Goal: Task Accomplishment & Management: Use online tool/utility

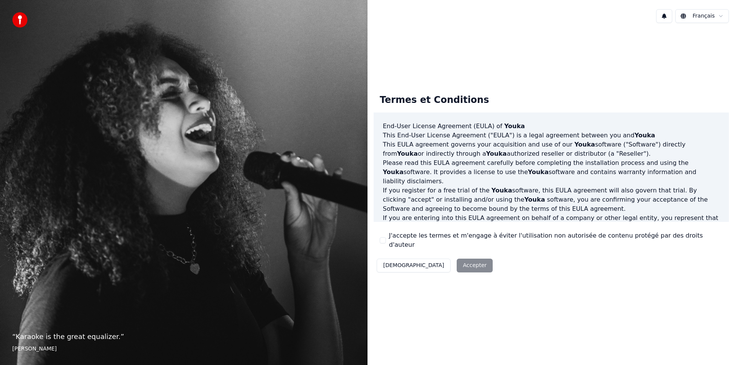
click at [383, 239] on button "J'accepte les termes et m'engage à éviter l'utilisation non autorisée de conten…" at bounding box center [383, 240] width 6 height 6
click at [457, 261] on button "Accepter" at bounding box center [475, 266] width 36 height 14
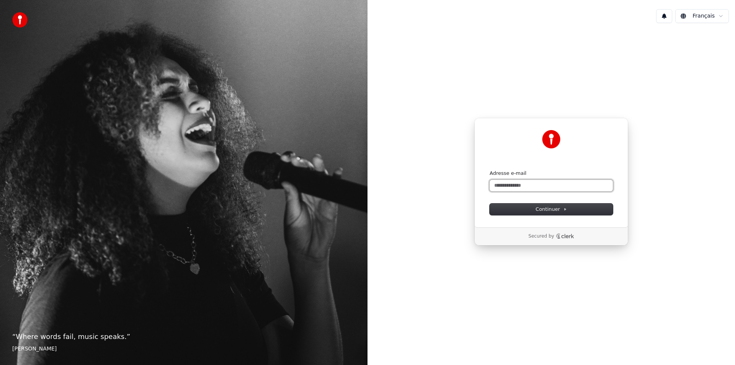
click at [532, 188] on input "Adresse e-mail" at bounding box center [551, 185] width 123 height 11
click at [509, 212] on button "Continuer" at bounding box center [551, 209] width 123 height 11
type input "**********"
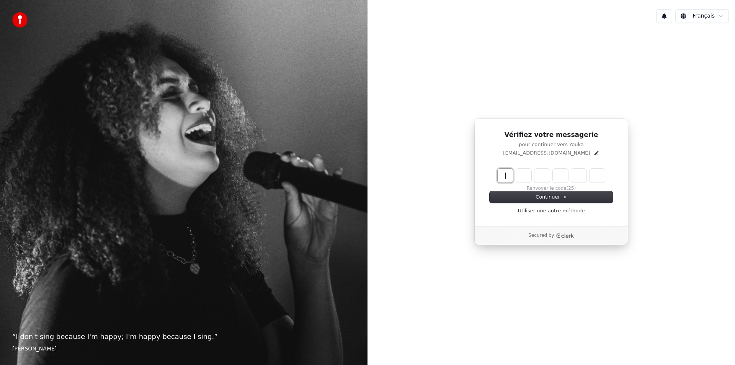
click at [505, 179] on input "Enter verification code" at bounding box center [559, 176] width 122 height 14
type input "******"
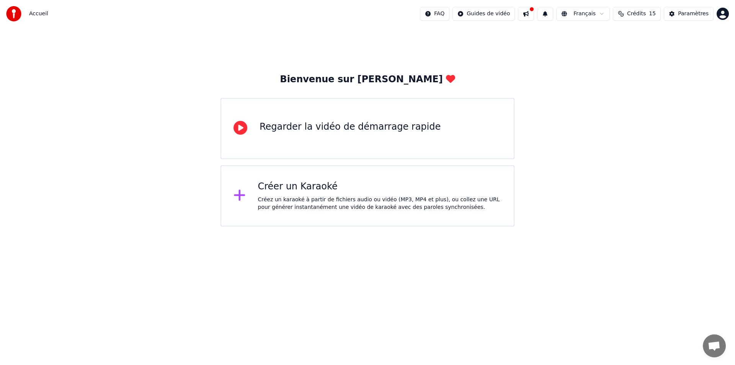
click at [309, 188] on div "Créer un Karaoké" at bounding box center [380, 187] width 244 height 12
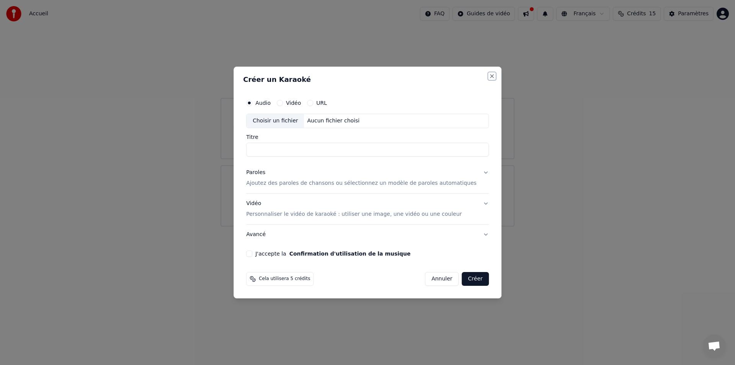
click at [489, 75] on button "Close" at bounding box center [492, 76] width 6 height 6
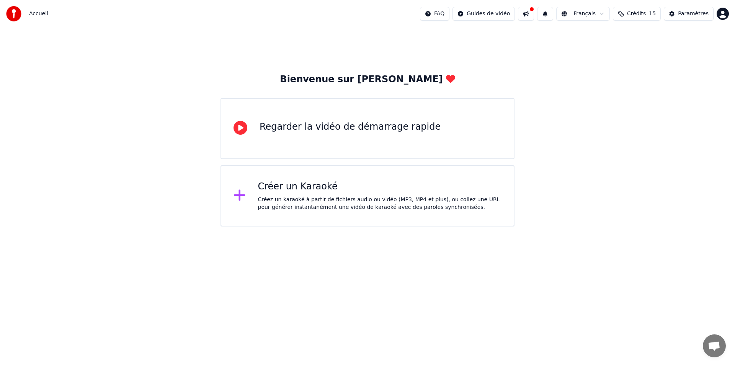
click at [239, 195] on icon at bounding box center [239, 195] width 11 height 11
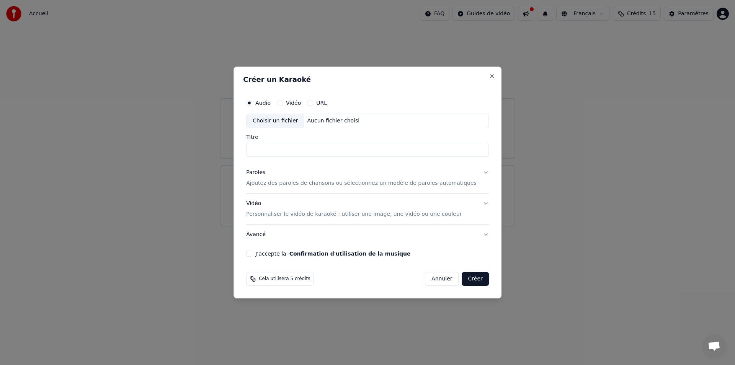
click at [296, 150] on input "Titre" at bounding box center [367, 150] width 243 height 14
type input "*"
type input "**********"
click at [295, 181] on p "Ajoutez des paroles de chansons ou sélectionnez un modèle de paroles automatiqu…" at bounding box center [361, 184] width 230 height 8
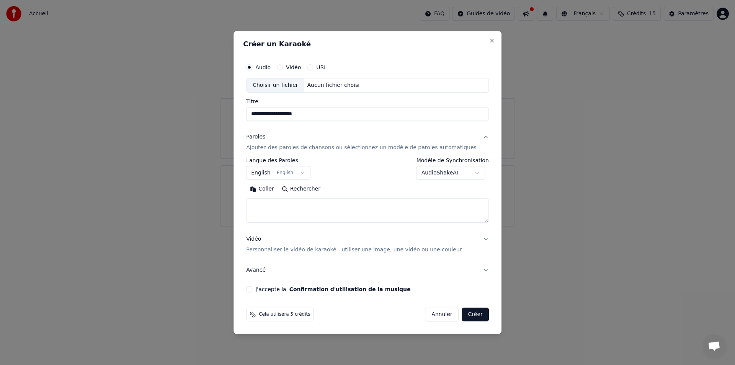
click at [267, 189] on button "Coller" at bounding box center [262, 189] width 32 height 12
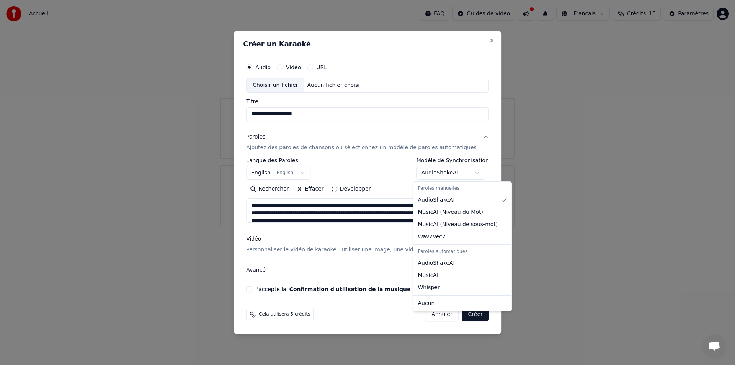
click at [472, 173] on body "**********" at bounding box center [367, 113] width 735 height 227
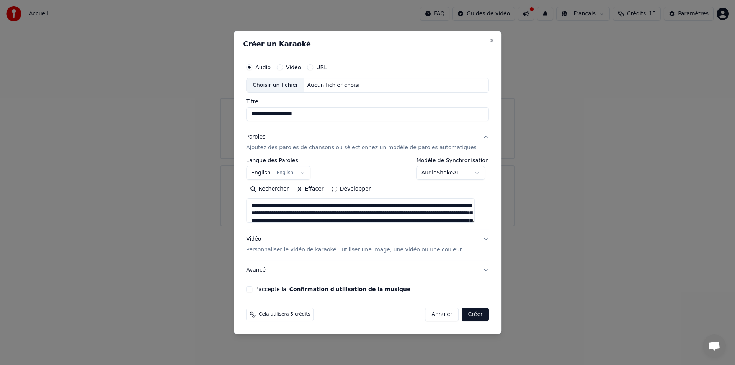
click at [472, 173] on body "**********" at bounding box center [367, 113] width 735 height 227
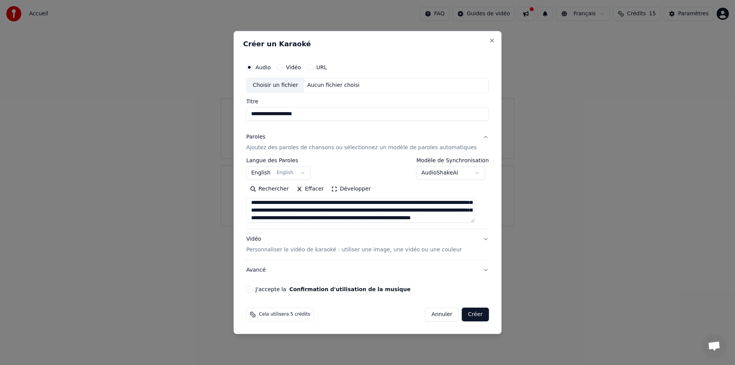
scroll to position [11, 0]
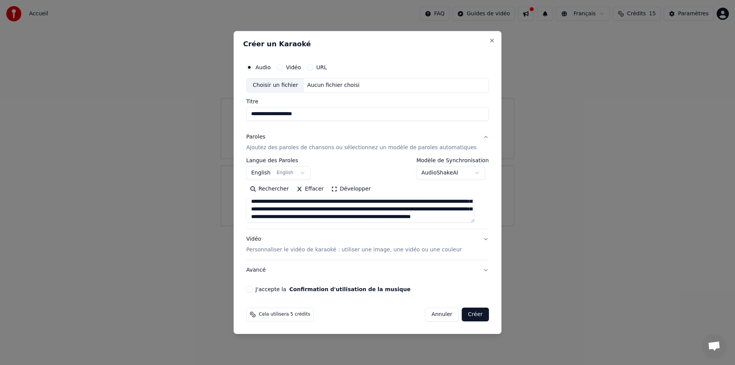
click at [478, 238] on button "Vidéo Personnaliser le vidéo de karaoké : utiliser une image, une vidéo ou une …" at bounding box center [367, 244] width 243 height 31
type textarea "**********"
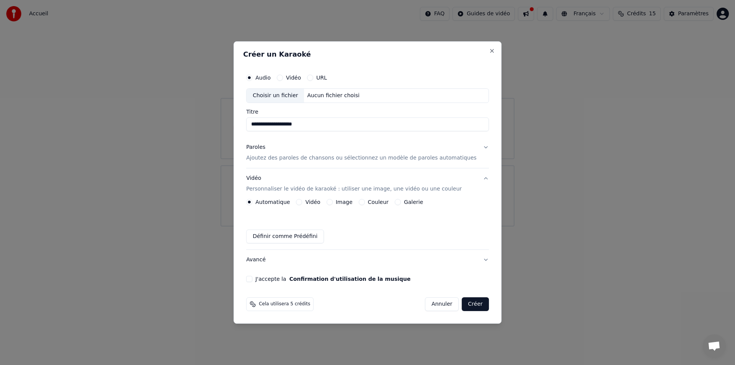
click at [252, 277] on button "J'accepte la Confirmation d'utilisation de la musique" at bounding box center [249, 279] width 6 height 6
click at [469, 303] on button "Créer" at bounding box center [475, 304] width 27 height 14
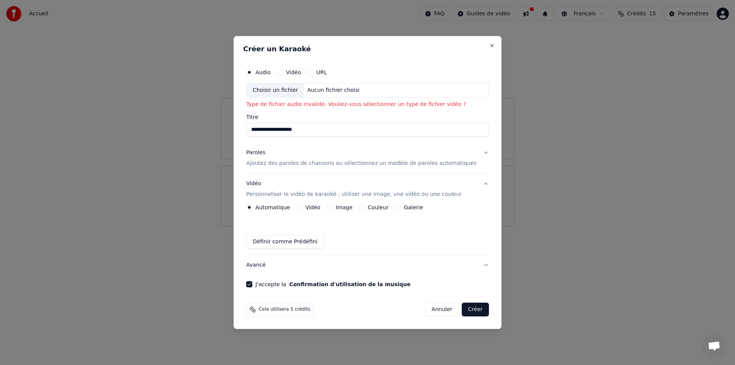
click at [291, 90] on div "Choisir un fichier" at bounding box center [275, 90] width 57 height 14
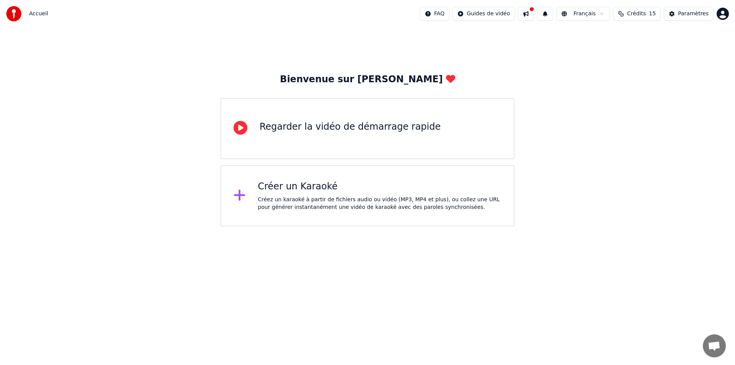
click at [271, 188] on div "Créer un Karaoké" at bounding box center [380, 187] width 244 height 12
click at [294, 191] on div "Créer un Karaoké" at bounding box center [380, 187] width 244 height 12
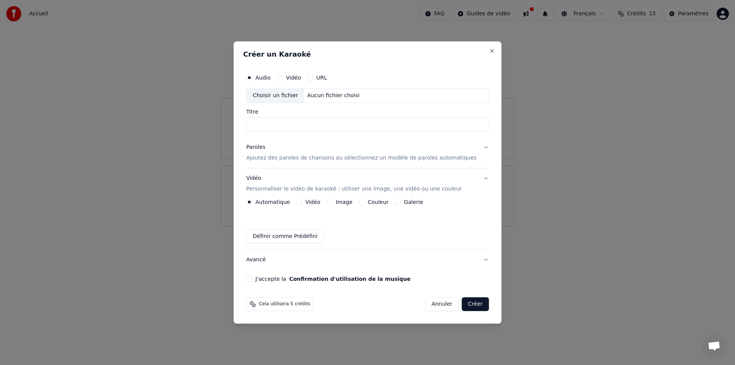
click at [270, 95] on div "Choisir un fichier" at bounding box center [275, 96] width 57 height 14
click at [288, 96] on div "Choisir un fichier" at bounding box center [275, 96] width 57 height 14
type input "**********"
click at [266, 158] on p "Ajoutez des paroles de chansons ou sélectionnez un modèle de paroles automatiqu…" at bounding box center [361, 158] width 230 height 8
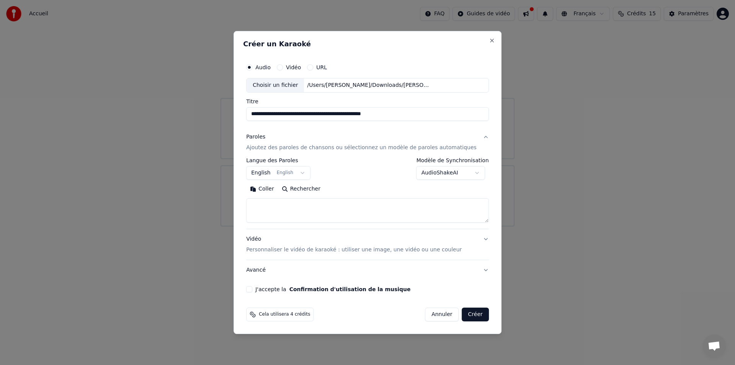
drag, startPoint x: 315, startPoint y: 206, endPoint x: 320, endPoint y: 202, distance: 6.0
click at [315, 206] on textarea at bounding box center [367, 210] width 243 height 24
click at [349, 175] on div "**********" at bounding box center [367, 169] width 243 height 22
click at [309, 173] on button "English English" at bounding box center [278, 173] width 64 height 14
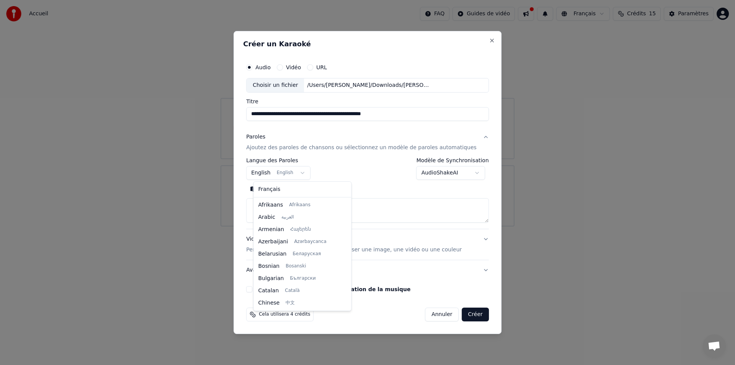
scroll to position [61, 0]
select select "**"
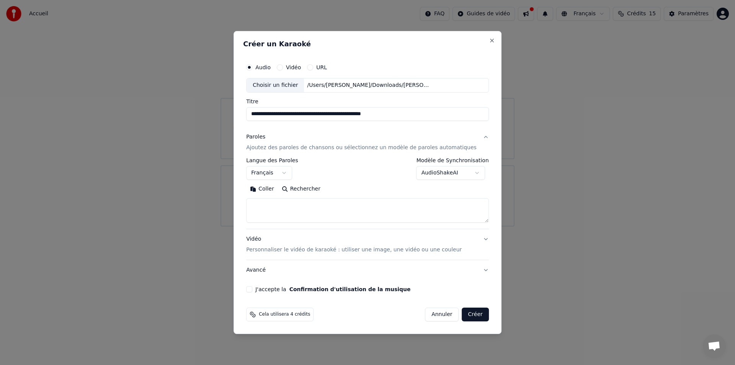
click at [273, 190] on button "Coller" at bounding box center [262, 189] width 32 height 12
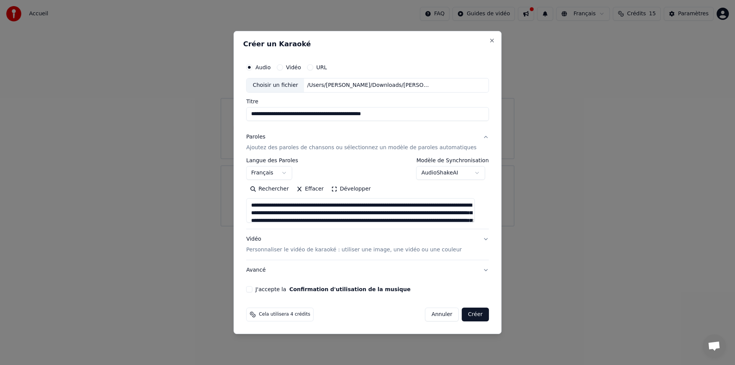
click at [292, 250] on p "Personnaliser le vidéo de karaoké : utiliser une image, une vidéo ou une couleur" at bounding box center [354, 250] width 216 height 8
type textarea "**********"
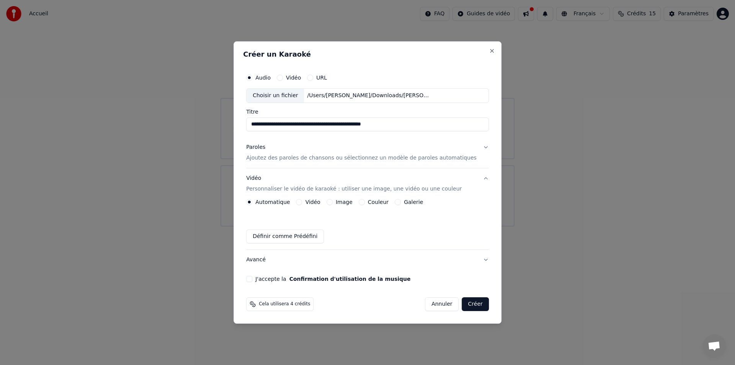
click at [252, 278] on button "J'accepte la Confirmation d'utilisation de la musique" at bounding box center [249, 279] width 6 height 6
click at [465, 304] on button "Créer" at bounding box center [475, 304] width 27 height 14
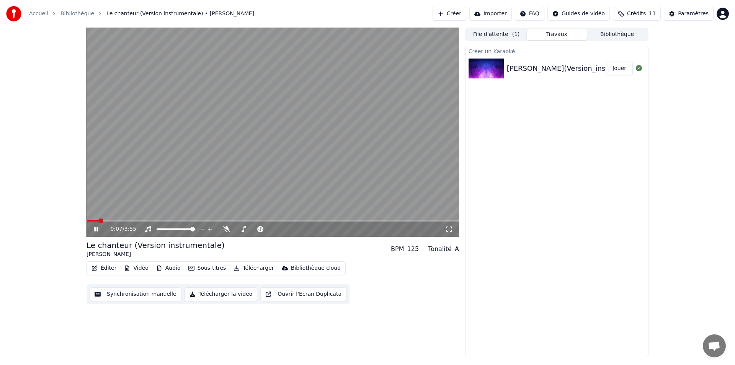
click at [97, 230] on icon at bounding box center [96, 229] width 4 height 5
click at [97, 230] on icon at bounding box center [96, 229] width 5 height 5
click at [87, 219] on span at bounding box center [89, 221] width 5 height 5
click at [143, 293] on button "Synchronisation manuelle" at bounding box center [136, 294] width 92 height 14
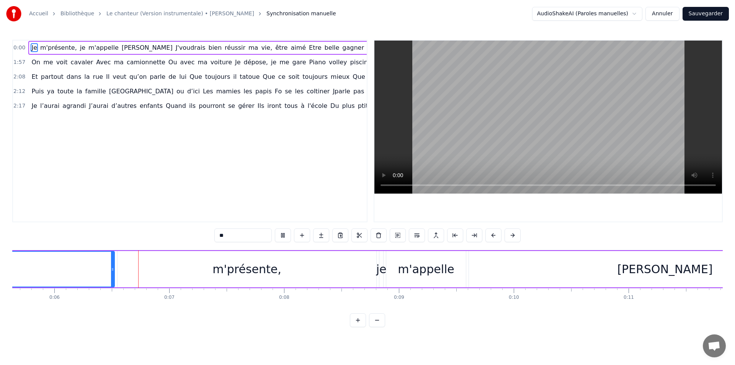
scroll to position [0, 648]
click at [284, 234] on button at bounding box center [283, 236] width 16 height 14
click at [513, 234] on button at bounding box center [513, 236] width 16 height 14
click at [513, 234] on div "**" at bounding box center [367, 236] width 325 height 14
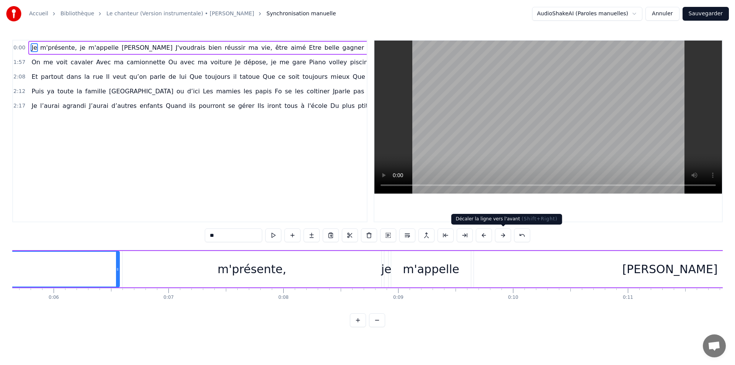
click at [501, 234] on button at bounding box center [503, 236] width 16 height 14
click at [480, 234] on button at bounding box center [484, 236] width 16 height 14
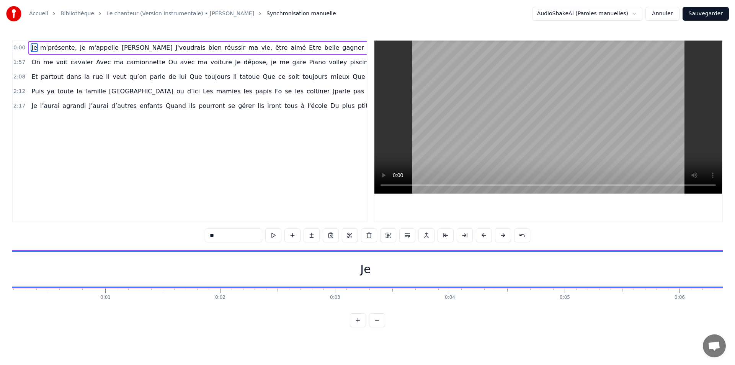
scroll to position [0, 0]
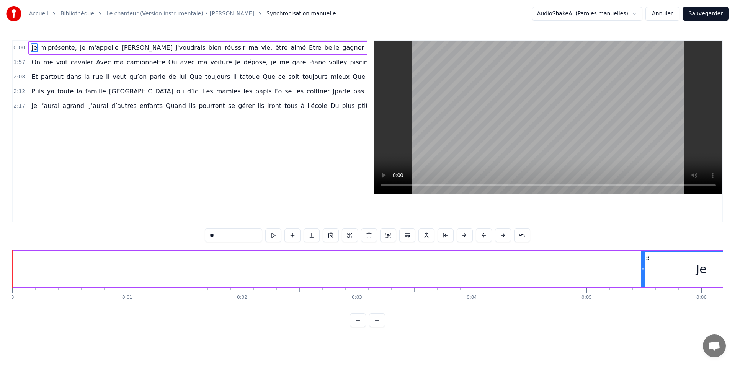
drag, startPoint x: 15, startPoint y: 269, endPoint x: 642, endPoint y: 297, distance: 627.6
click at [642, 297] on div "Je m'présente, je m'appelle [PERSON_NAME]voudrais bien réussir ma vie, être aim…" at bounding box center [367, 278] width 710 height 57
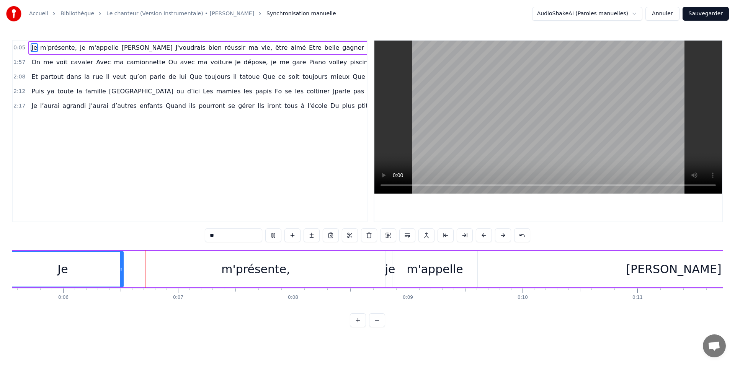
scroll to position [0, 656]
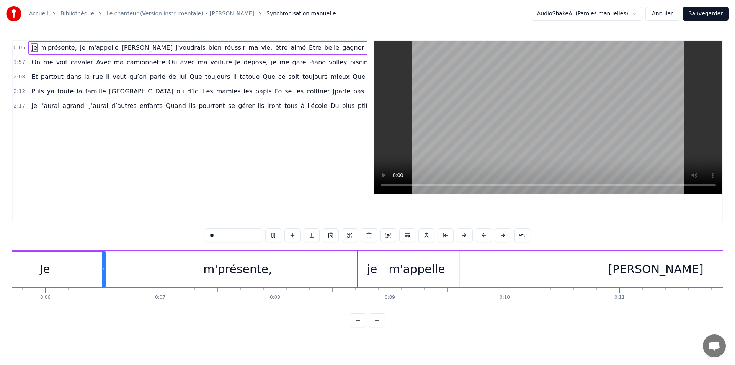
click at [437, 162] on video at bounding box center [548, 117] width 348 height 153
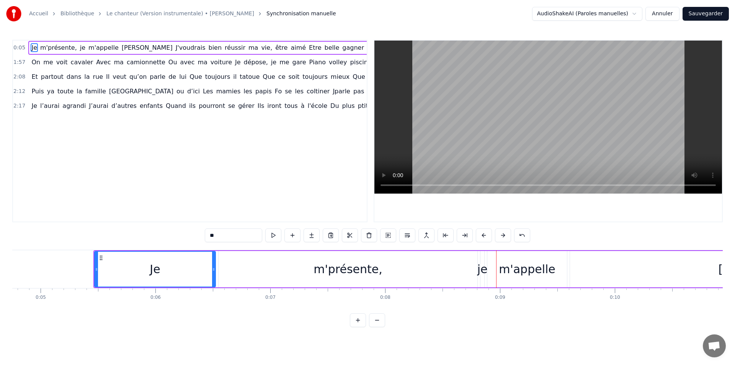
scroll to position [0, 544]
drag, startPoint x: 95, startPoint y: 270, endPoint x: 234, endPoint y: 269, distance: 139.7
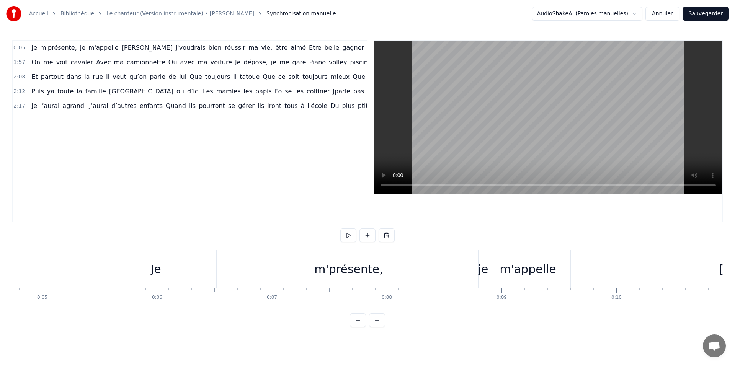
drag, startPoint x: 90, startPoint y: 271, endPoint x: 106, endPoint y: 271, distance: 16.1
drag, startPoint x: 106, startPoint y: 275, endPoint x: 123, endPoint y: 274, distance: 17.6
click at [126, 274] on div "Je" at bounding box center [155, 269] width 121 height 38
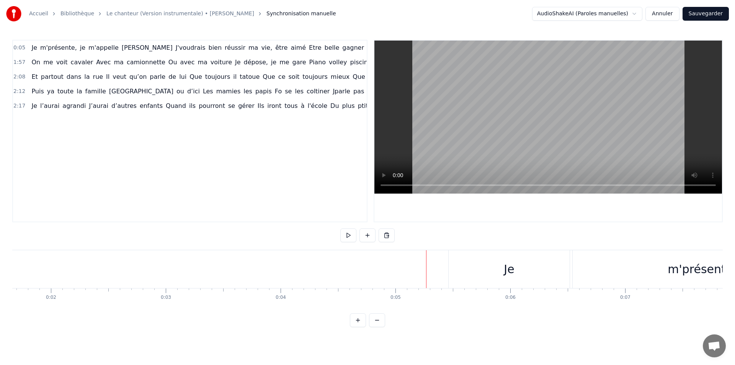
scroll to position [0, 193]
click at [461, 271] on div "Je" at bounding box center [507, 269] width 121 height 38
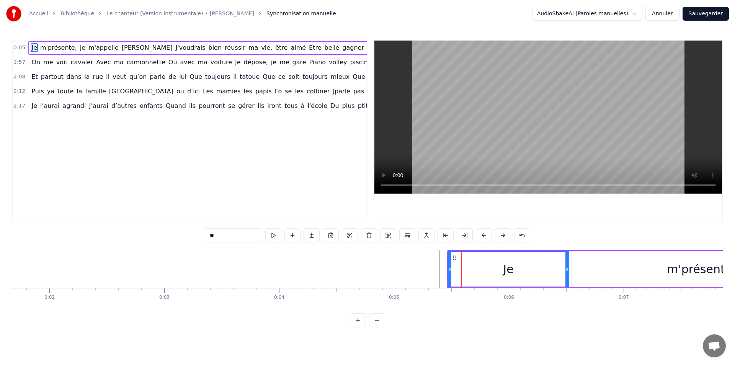
click at [603, 263] on div "m'présente," at bounding box center [701, 269] width 259 height 36
type input "**********"
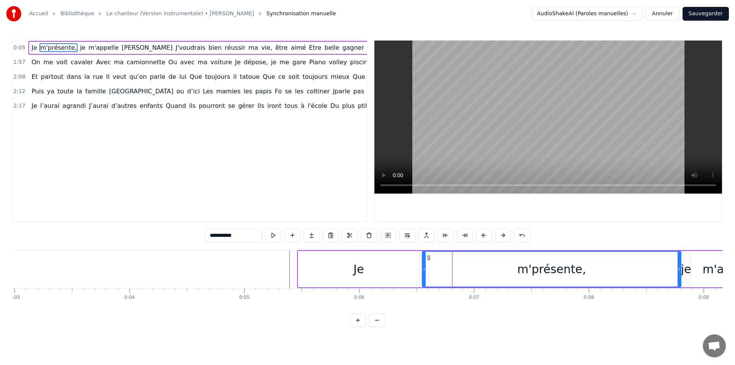
scroll to position [0, 342]
click at [593, 272] on div "m'présente," at bounding box center [552, 269] width 258 height 35
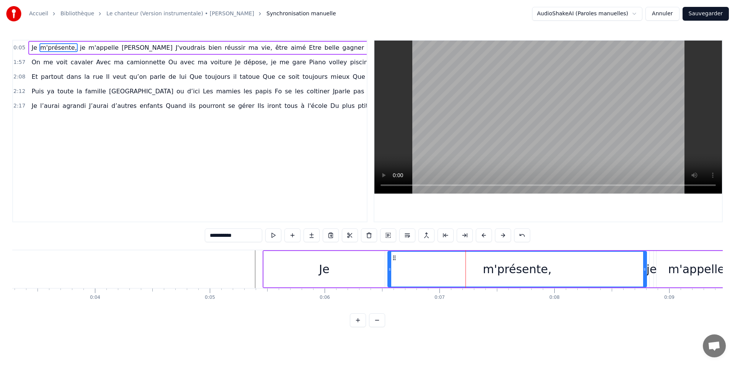
scroll to position [0, 376]
click at [467, 276] on div at bounding box center [467, 269] width 0 height 38
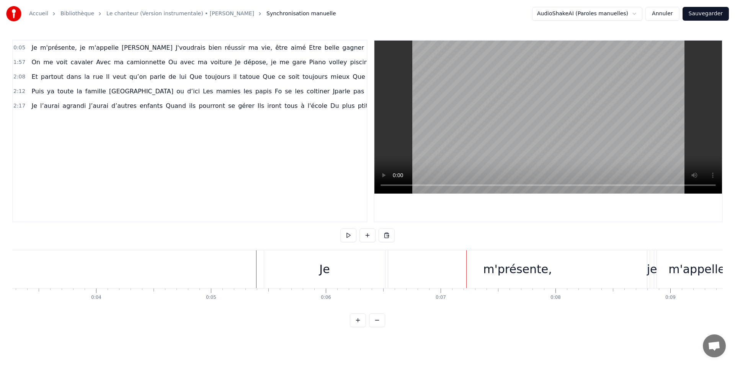
click at [455, 273] on div "m'présente," at bounding box center [517, 269] width 259 height 38
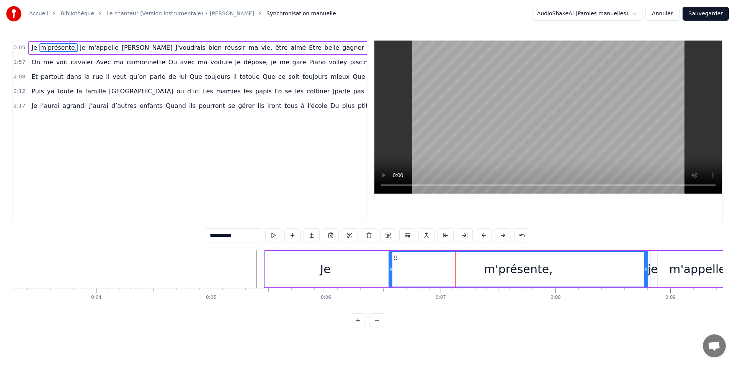
click at [438, 273] on div "m'présente," at bounding box center [518, 269] width 258 height 35
drag, startPoint x: 405, startPoint y: 272, endPoint x: 401, endPoint y: 272, distance: 3.8
click at [405, 272] on div "m'présente," at bounding box center [518, 269] width 258 height 35
click at [350, 271] on div "Je" at bounding box center [325, 269] width 121 height 36
type input "**"
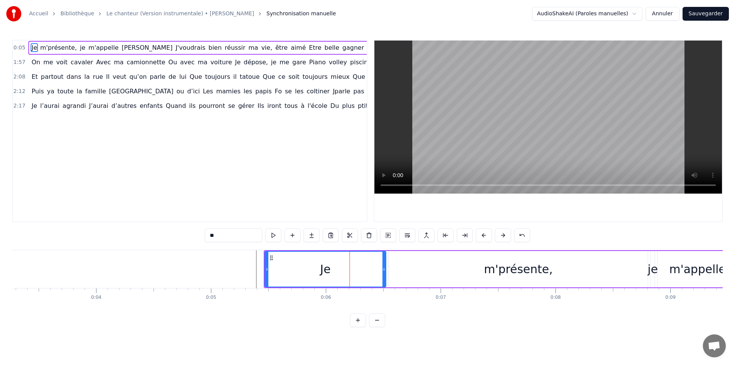
drag, startPoint x: 331, startPoint y: 271, endPoint x: 321, endPoint y: 271, distance: 10.0
click at [330, 271] on div "Je" at bounding box center [325, 269] width 10 height 17
click at [315, 272] on div "Je" at bounding box center [325, 269] width 120 height 35
click at [306, 271] on div "Je" at bounding box center [325, 269] width 120 height 35
click at [297, 271] on div "Je" at bounding box center [325, 269] width 120 height 35
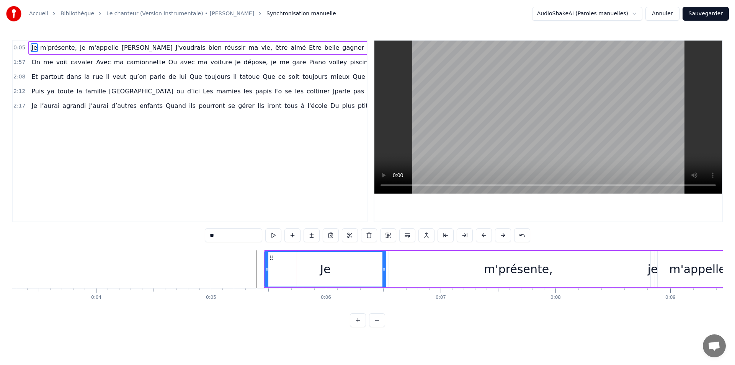
click at [287, 271] on div "Je" at bounding box center [325, 269] width 120 height 35
click at [281, 271] on div "Je" at bounding box center [325, 269] width 120 height 35
click at [274, 270] on div "Je" at bounding box center [325, 269] width 120 height 35
click at [265, 270] on div "Je" at bounding box center [326, 269] width 122 height 36
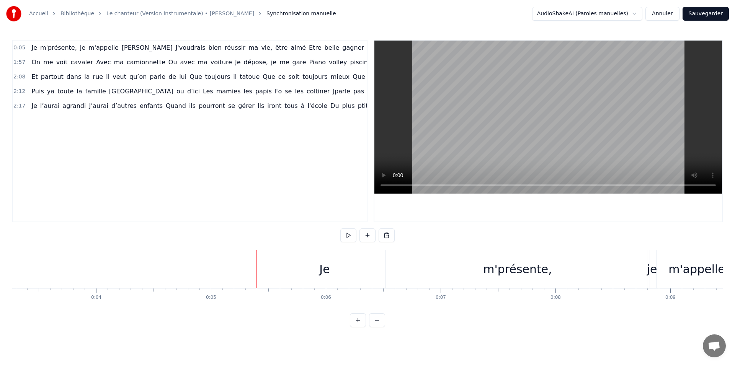
click at [256, 271] on div at bounding box center [256, 269] width 0 height 38
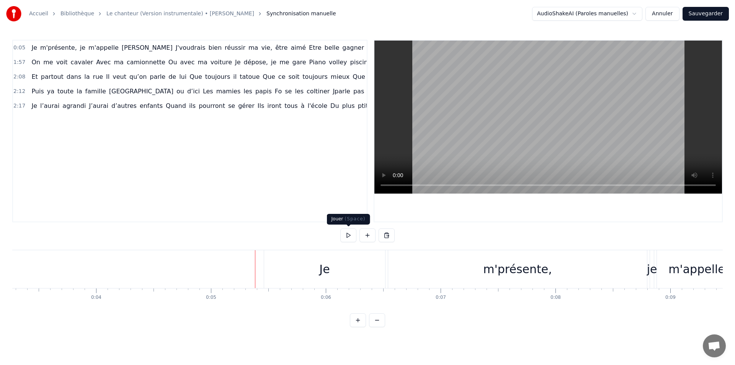
click at [348, 238] on button at bounding box center [348, 236] width 16 height 14
click at [359, 321] on button at bounding box center [358, 321] width 16 height 14
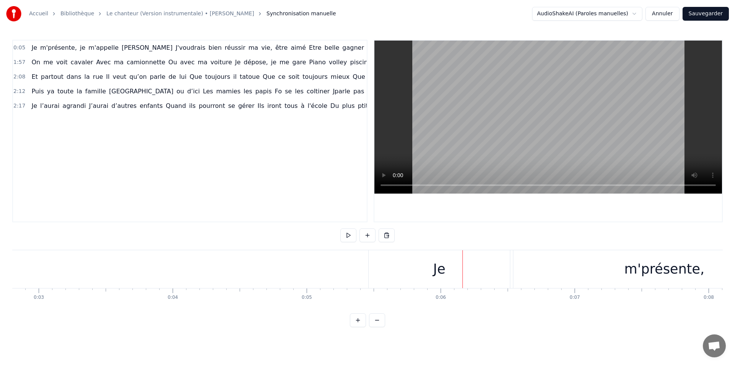
click at [359, 321] on button at bounding box center [358, 321] width 16 height 14
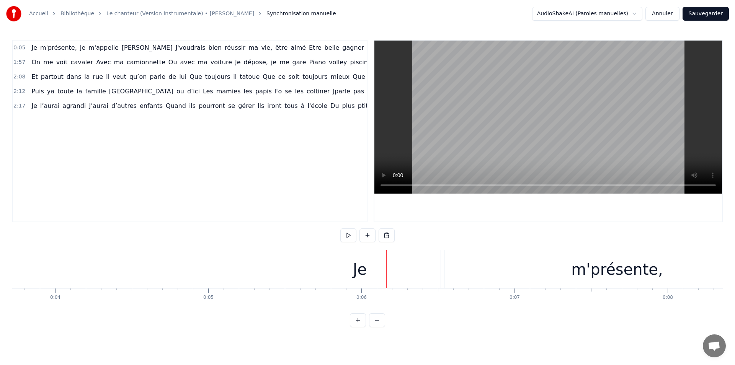
scroll to position [0, 571]
click at [360, 321] on button at bounding box center [358, 321] width 16 height 14
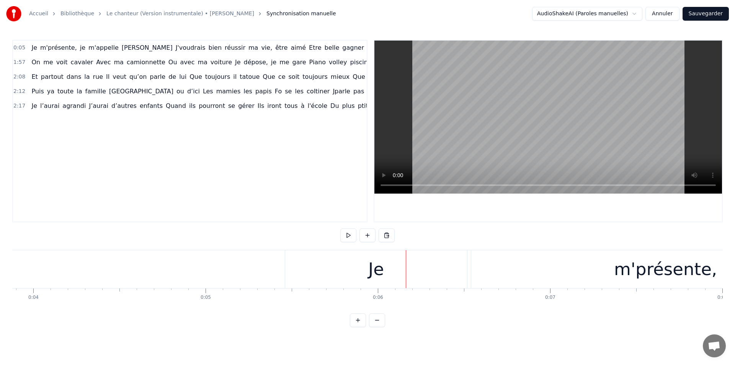
scroll to position [0, 669]
drag, startPoint x: 398, startPoint y: 279, endPoint x: 346, endPoint y: 280, distance: 52.1
click at [344, 279] on div "Je" at bounding box center [375, 269] width 182 height 38
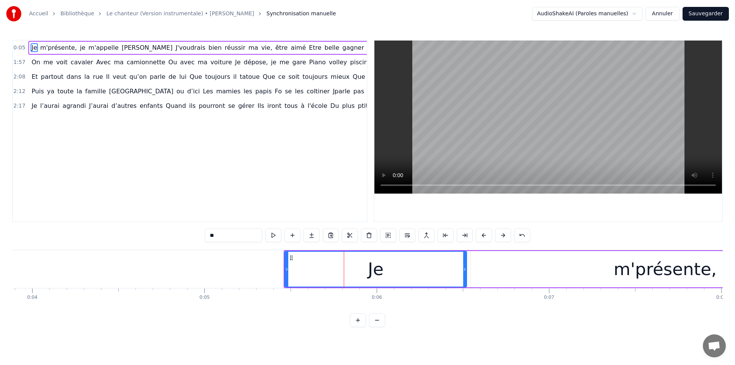
click at [305, 278] on div "Je" at bounding box center [375, 269] width 181 height 35
click at [292, 278] on div "Je" at bounding box center [375, 269] width 181 height 35
click at [287, 278] on div at bounding box center [286, 269] width 3 height 35
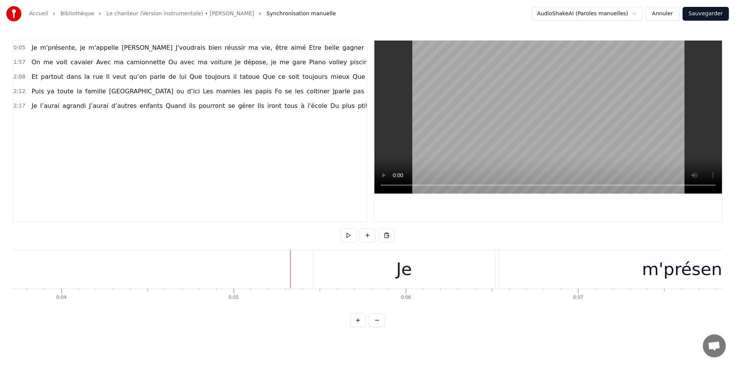
scroll to position [0, 641]
click at [350, 277] on div "Je" at bounding box center [403, 269] width 182 height 38
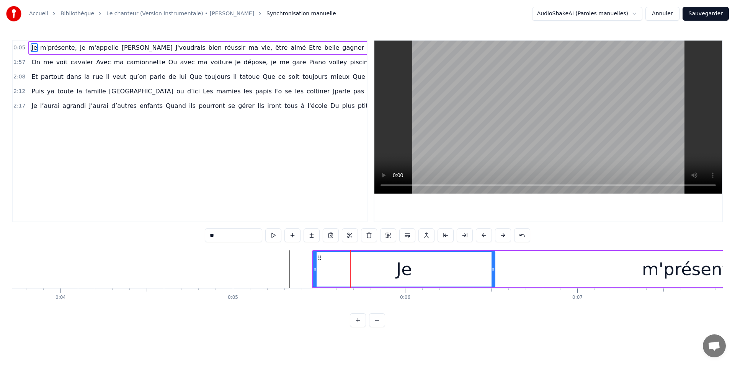
click at [390, 278] on div "Je" at bounding box center [404, 269] width 181 height 35
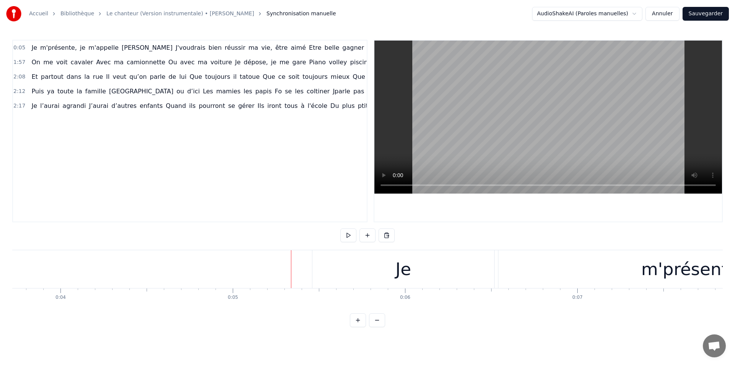
scroll to position [0, 638]
click at [354, 276] on div "Je" at bounding box center [406, 269] width 182 height 38
drag, startPoint x: 379, startPoint y: 287, endPoint x: 440, endPoint y: 286, distance: 61.3
click at [440, 286] on div "Je" at bounding box center [406, 269] width 182 height 38
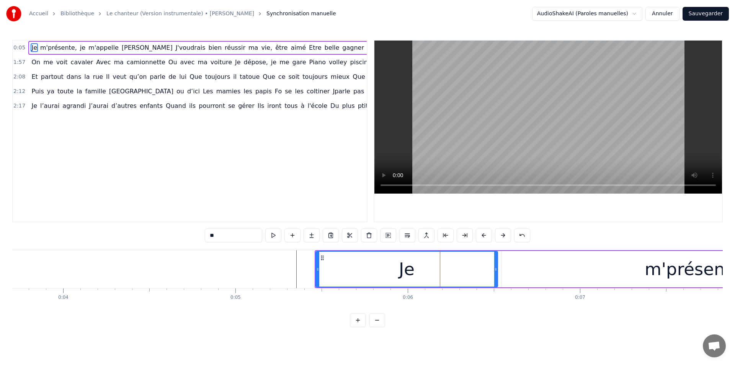
click at [537, 279] on div "m'présente," at bounding box center [696, 269] width 389 height 36
type input "**********"
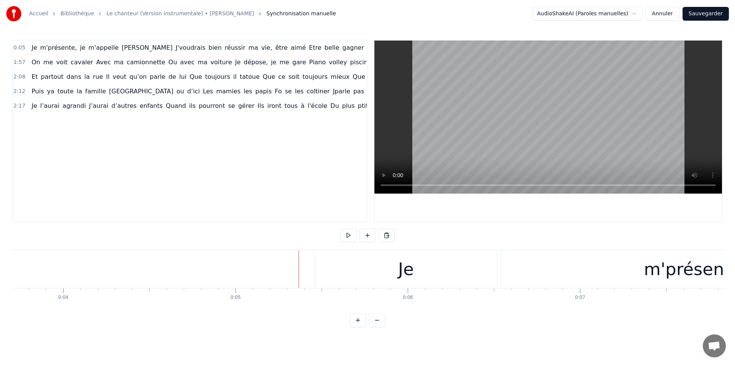
click at [335, 265] on div "Je" at bounding box center [406, 269] width 182 height 38
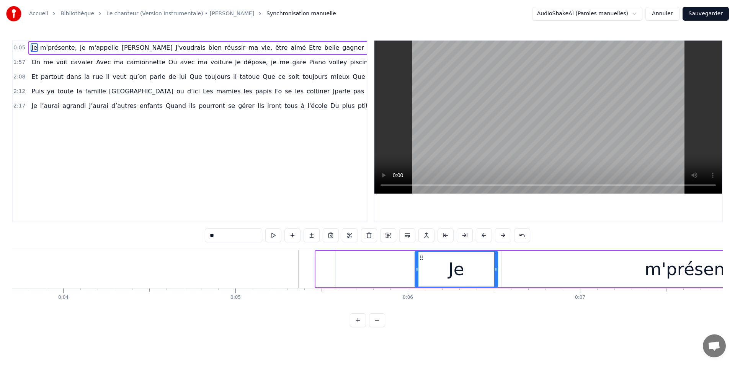
drag, startPoint x: 316, startPoint y: 269, endPoint x: 415, endPoint y: 280, distance: 99.8
click at [415, 280] on div at bounding box center [416, 269] width 3 height 35
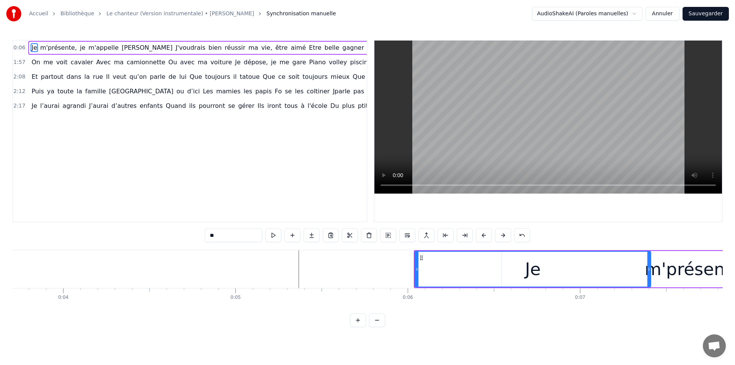
drag, startPoint x: 496, startPoint y: 272, endPoint x: 650, endPoint y: 275, distance: 153.1
click at [650, 275] on div at bounding box center [648, 269] width 3 height 35
drag, startPoint x: 422, startPoint y: 258, endPoint x: 426, endPoint y: 261, distance: 5.1
click at [413, 260] on icon at bounding box center [413, 258] width 6 height 6
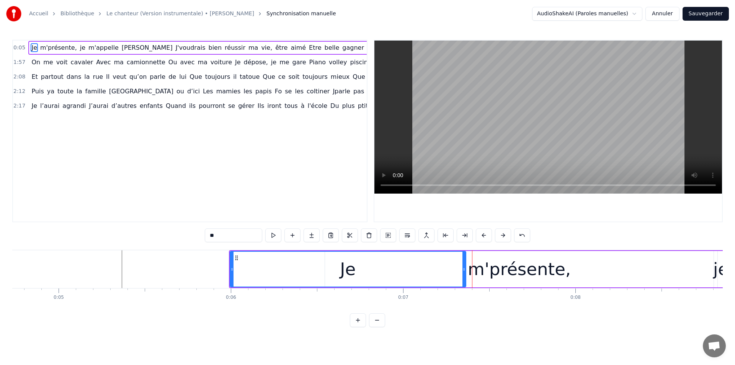
scroll to position [0, 817]
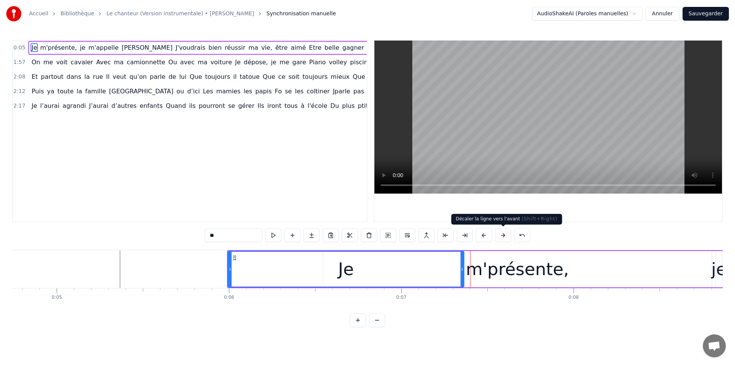
click at [500, 235] on button at bounding box center [503, 236] width 16 height 14
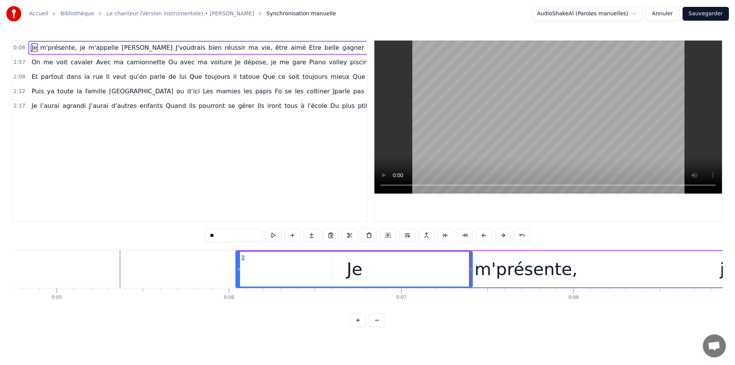
click at [500, 235] on button at bounding box center [503, 236] width 16 height 14
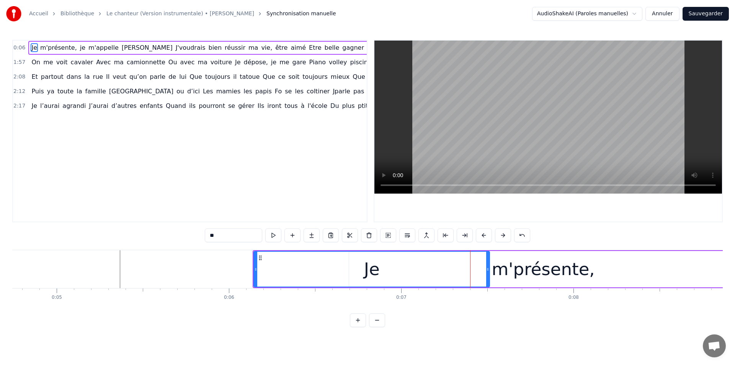
click at [500, 235] on button at bounding box center [503, 236] width 16 height 14
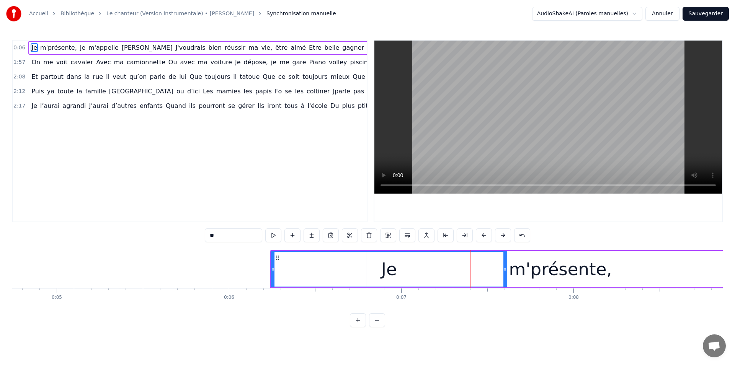
click at [500, 235] on button at bounding box center [503, 236] width 16 height 14
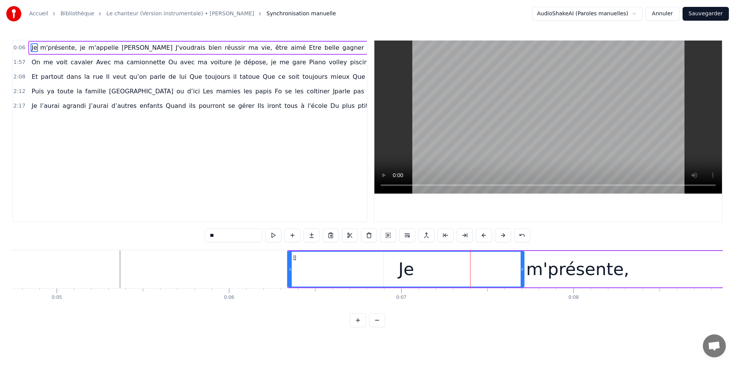
click at [500, 235] on button at bounding box center [503, 236] width 16 height 14
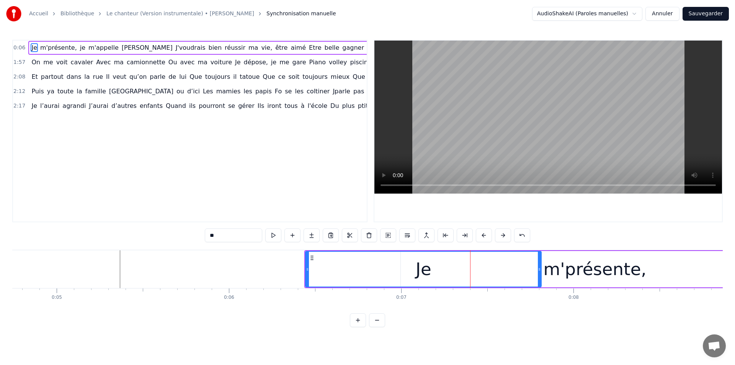
click at [500, 235] on button at bounding box center [503, 236] width 16 height 14
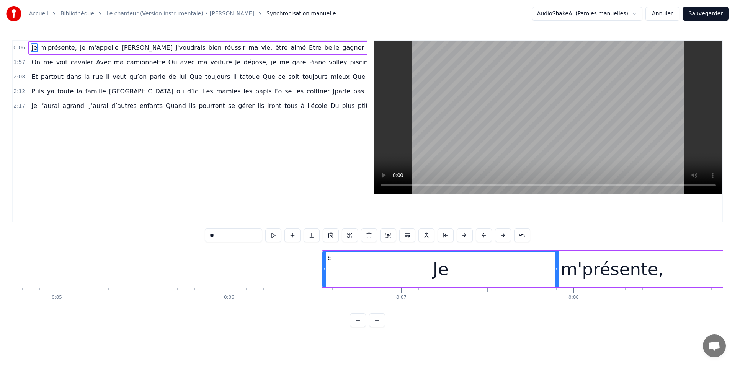
click at [500, 235] on button at bounding box center [503, 236] width 16 height 14
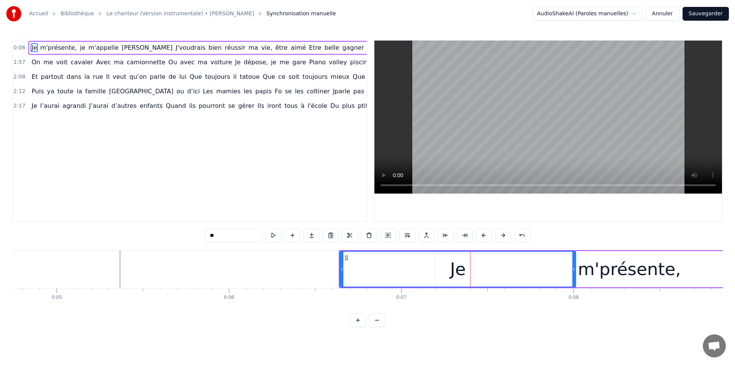
click at [500, 235] on button at bounding box center [503, 236] width 16 height 14
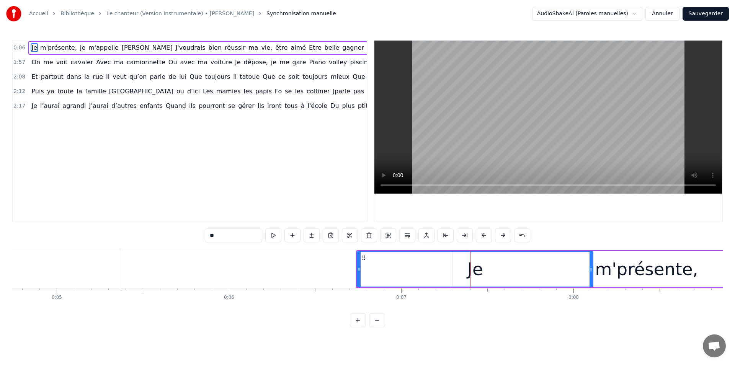
click at [500, 235] on button at bounding box center [503, 236] width 16 height 14
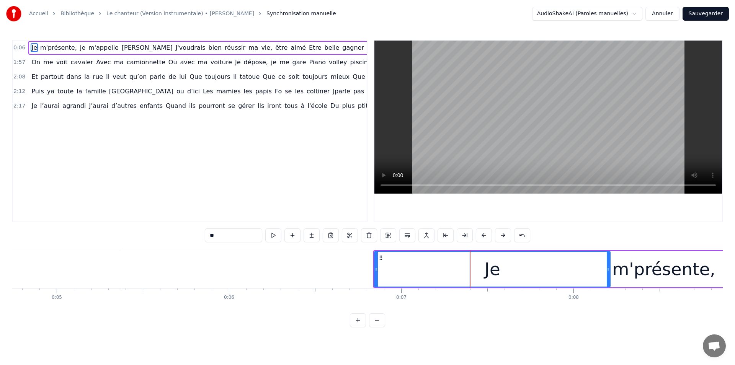
click at [501, 235] on button at bounding box center [503, 236] width 16 height 14
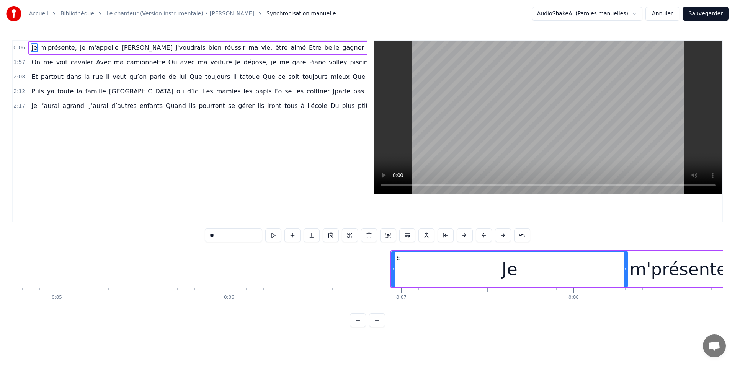
click at [501, 235] on button at bounding box center [503, 236] width 16 height 14
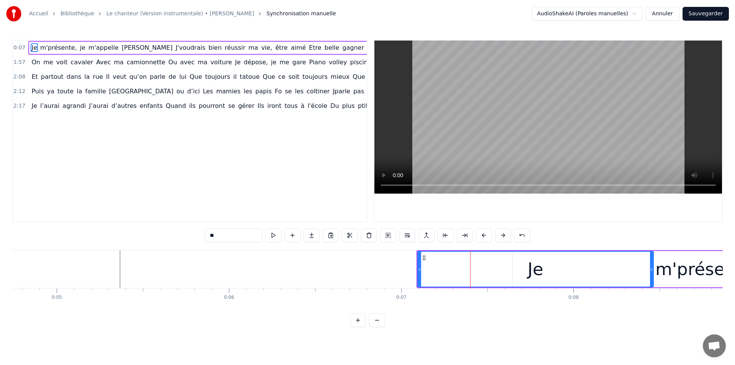
click at [501, 235] on button at bounding box center [503, 236] width 16 height 14
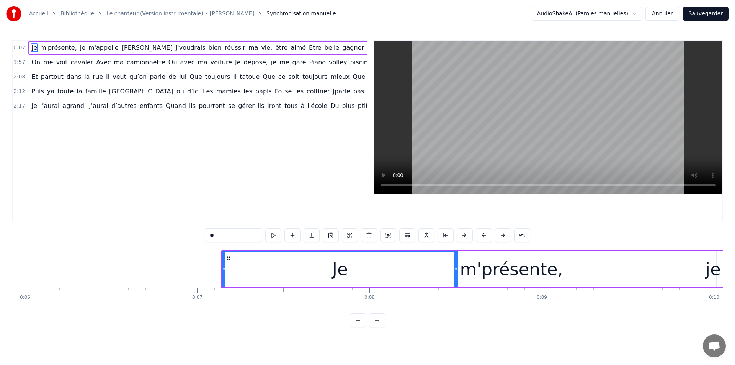
scroll to position [0, 1024]
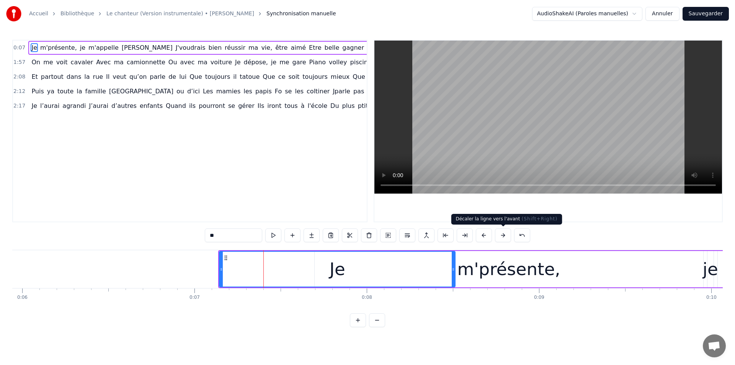
click at [501, 234] on button at bounding box center [503, 236] width 16 height 14
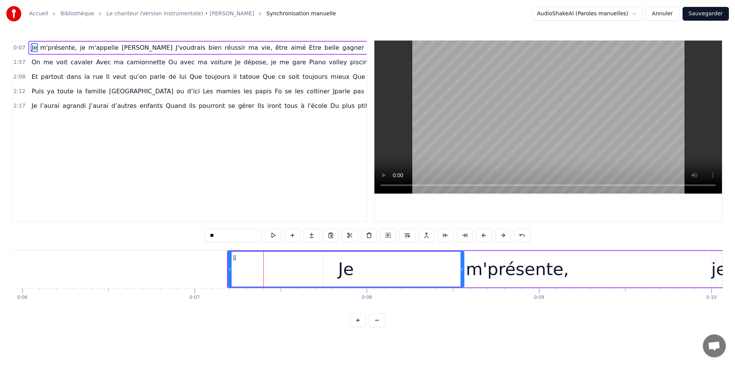
click at [501, 234] on button at bounding box center [503, 236] width 16 height 14
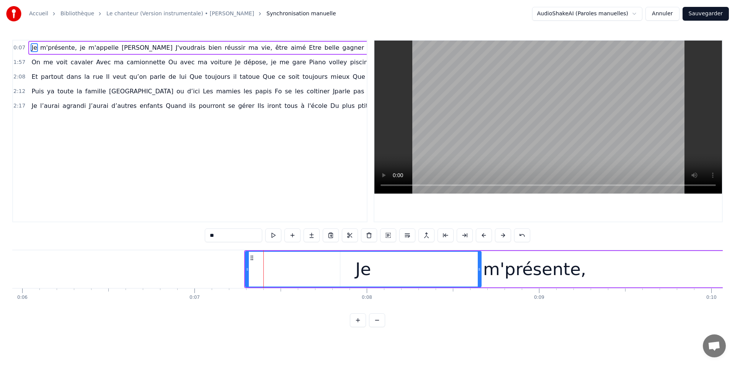
click at [501, 234] on button at bounding box center [503, 236] width 16 height 14
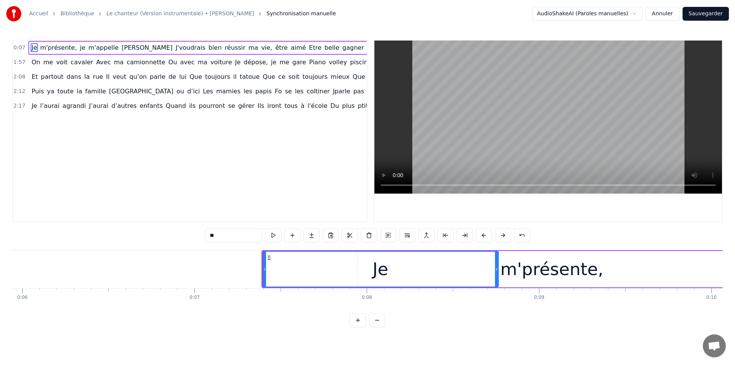
click at [501, 235] on button at bounding box center [503, 236] width 16 height 14
click at [501, 234] on button at bounding box center [503, 236] width 16 height 14
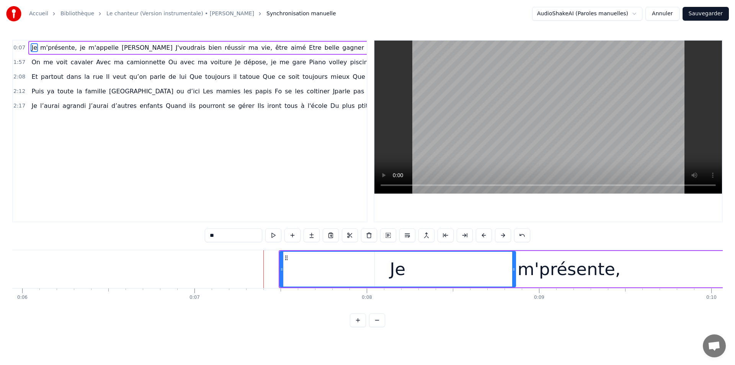
click at [501, 234] on button at bounding box center [503, 236] width 16 height 14
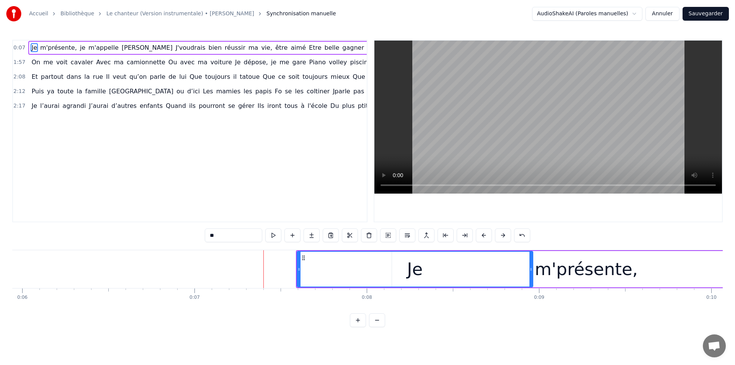
click at [501, 234] on button at bounding box center [503, 236] width 16 height 14
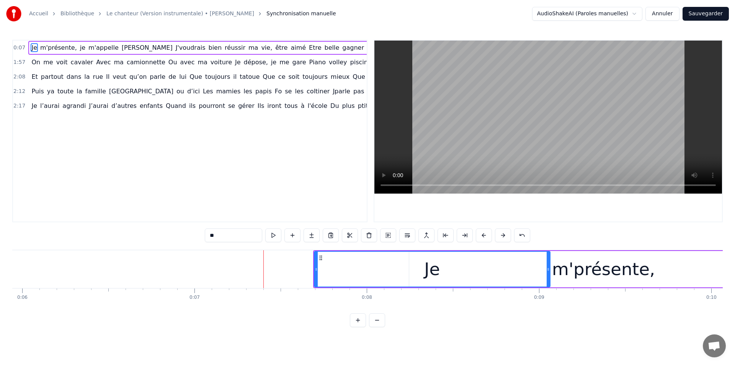
click at [501, 234] on button at bounding box center [503, 236] width 16 height 14
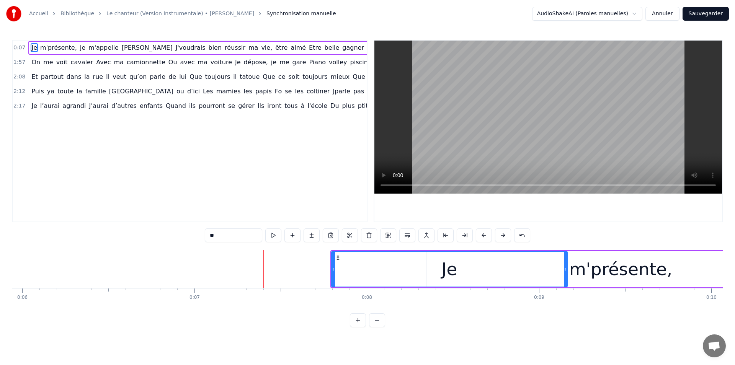
click at [501, 234] on button at bounding box center [503, 236] width 16 height 14
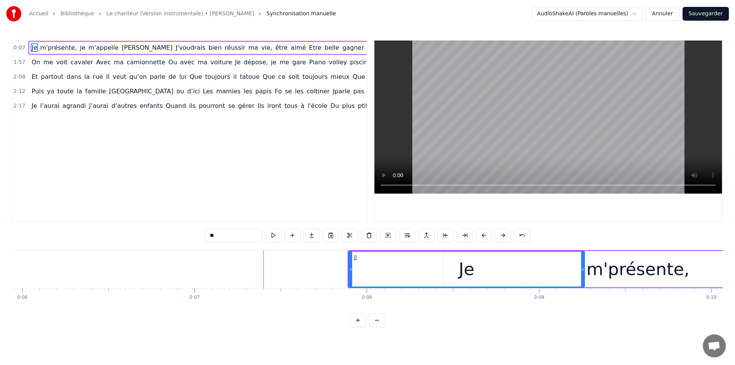
click at [501, 234] on button at bounding box center [503, 236] width 16 height 14
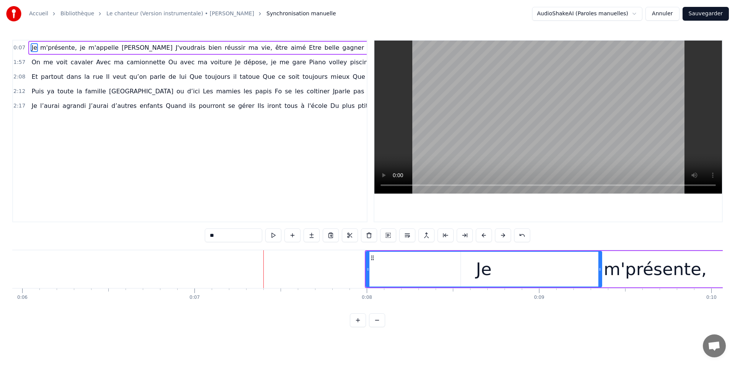
click at [501, 234] on button at bounding box center [503, 236] width 16 height 14
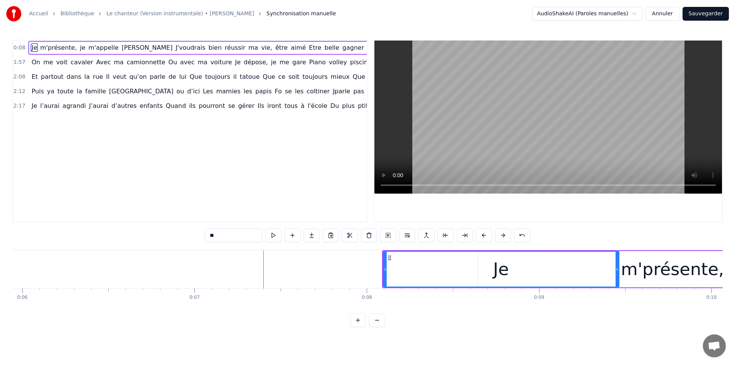
click at [501, 234] on button at bounding box center [503, 236] width 16 height 14
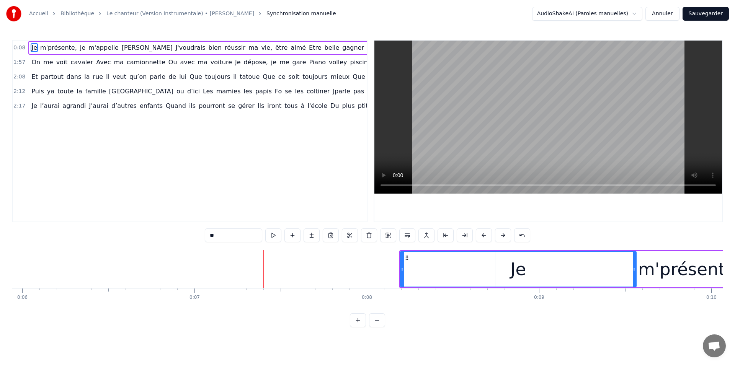
click at [501, 234] on button at bounding box center [503, 236] width 16 height 14
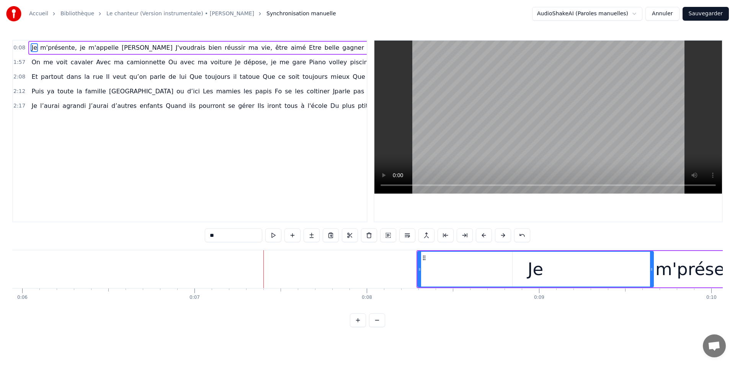
click at [501, 234] on button at bounding box center [503, 236] width 16 height 14
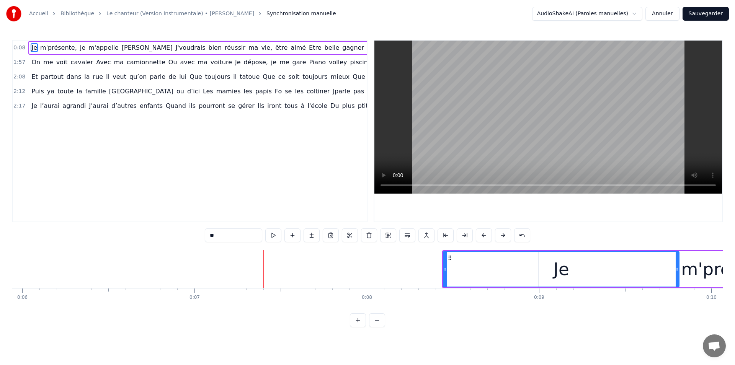
click at [501, 234] on button at bounding box center [503, 236] width 16 height 14
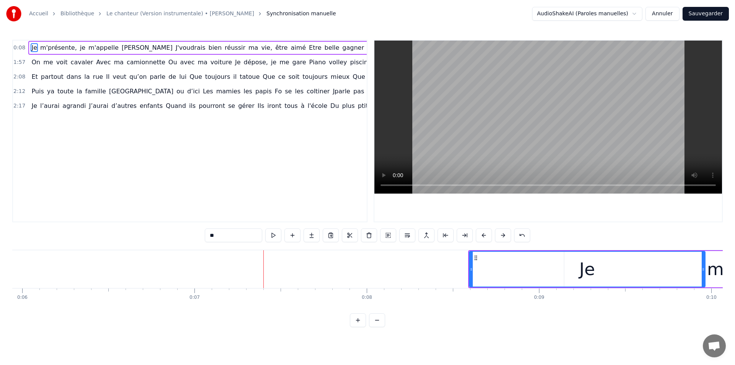
click at [501, 235] on button at bounding box center [503, 236] width 16 height 14
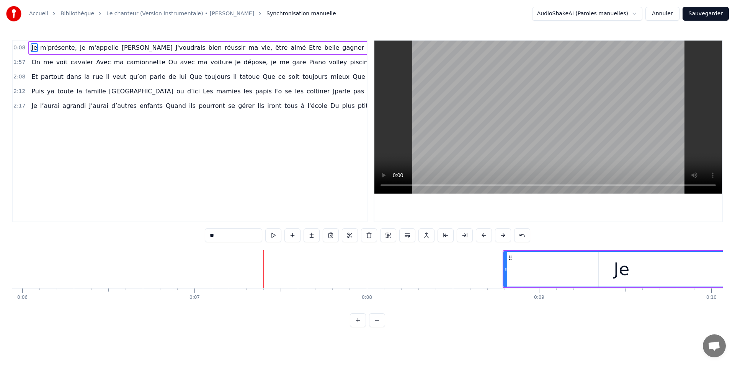
click at [501, 235] on button at bounding box center [503, 236] width 16 height 14
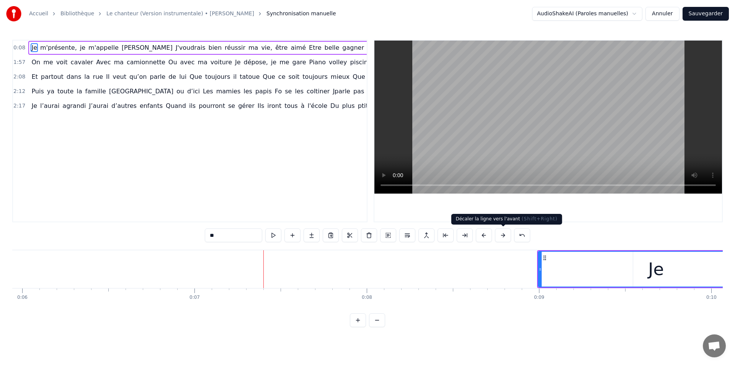
click at [503, 235] on button at bounding box center [503, 236] width 16 height 14
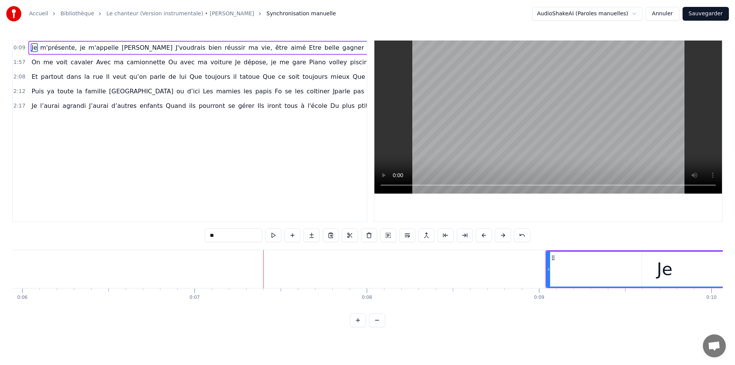
click at [503, 235] on button at bounding box center [503, 236] width 16 height 14
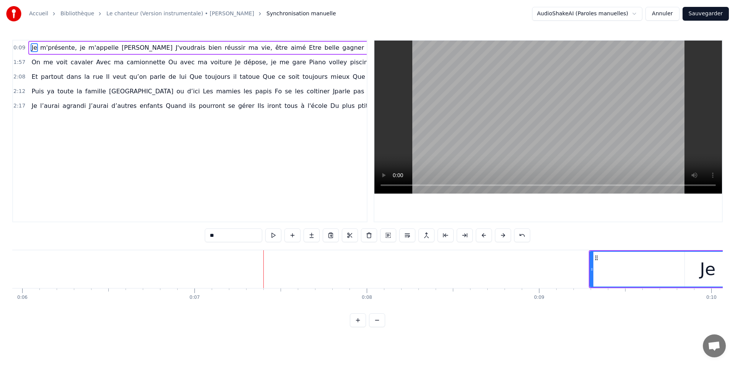
click at [503, 235] on button at bounding box center [503, 236] width 16 height 14
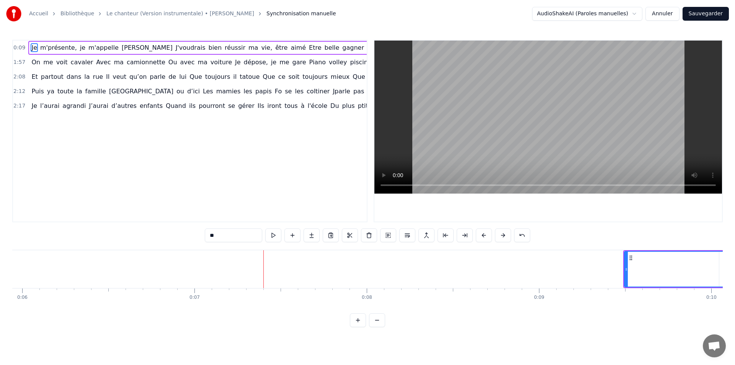
click at [503, 235] on button at bounding box center [503, 236] width 16 height 14
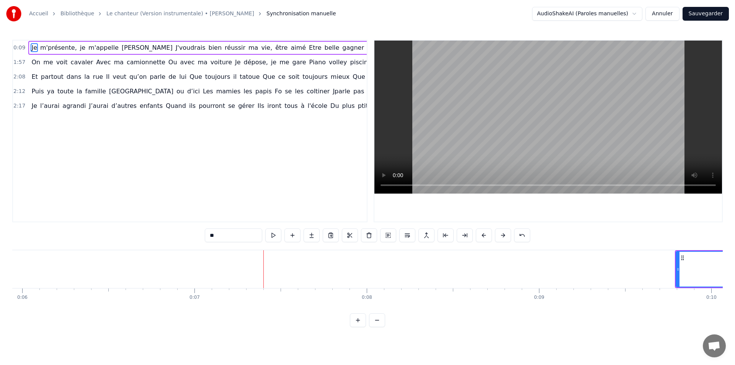
click at [503, 235] on button at bounding box center [503, 236] width 16 height 14
click at [502, 235] on button at bounding box center [503, 236] width 16 height 14
click at [263, 268] on div at bounding box center [263, 269] width 0 height 38
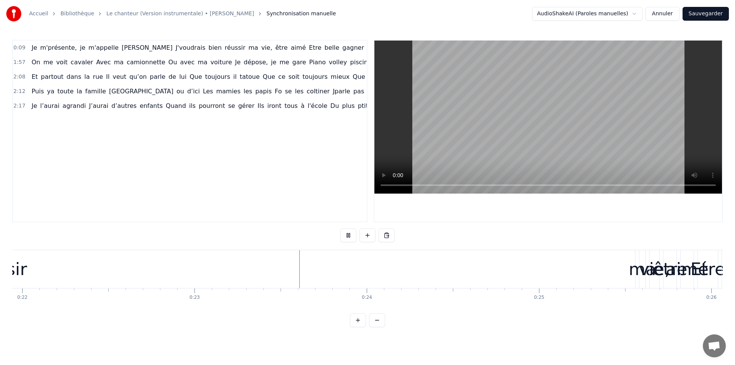
scroll to position [0, 3928]
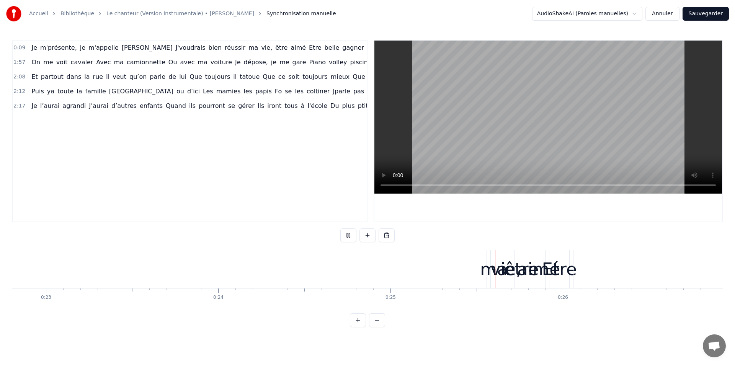
click at [586, 12] on html "Accueil Bibliothèque Le chanteur (Version instrumentale) • [PERSON_NAME] Synchr…" at bounding box center [367, 170] width 735 height 340
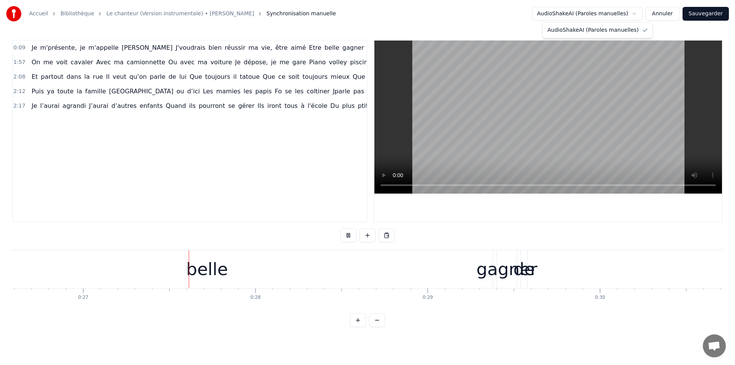
scroll to position [0, 4583]
click at [658, 12] on html "Accueil Bibliothèque Le chanteur (Version instrumentale) • [PERSON_NAME] Synchr…" at bounding box center [367, 170] width 735 height 340
click at [659, 13] on button "Annuler" at bounding box center [662, 14] width 34 height 14
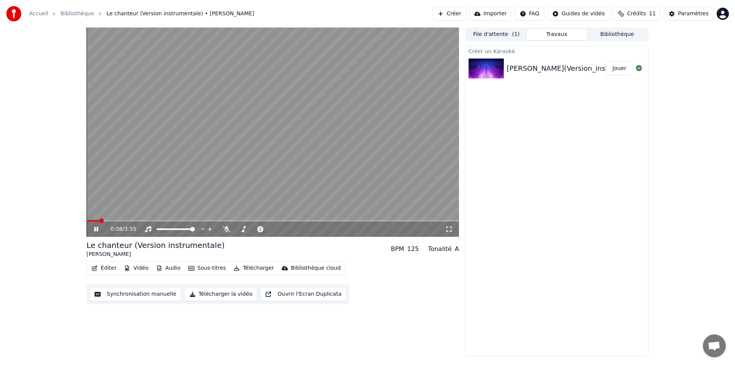
click at [550, 33] on button "Travaux" at bounding box center [557, 34] width 60 height 11
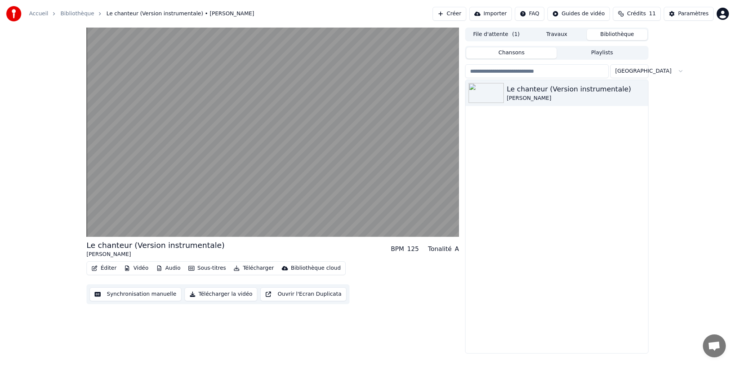
click at [605, 34] on button "Bibliothèque" at bounding box center [617, 34] width 60 height 11
click at [491, 33] on button "File d'attente ( 1 )" at bounding box center [496, 34] width 60 height 11
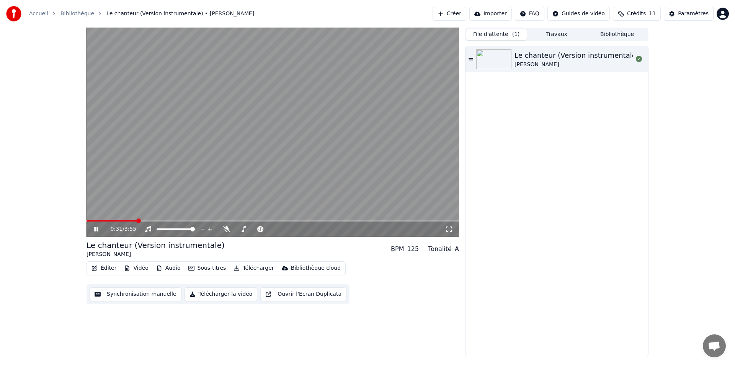
click at [548, 35] on button "Travaux" at bounding box center [557, 34] width 60 height 11
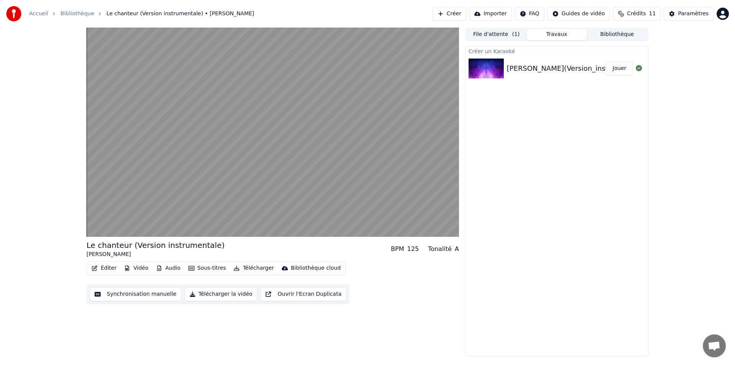
click at [72, 14] on link "Bibliothèque" at bounding box center [77, 14] width 34 height 8
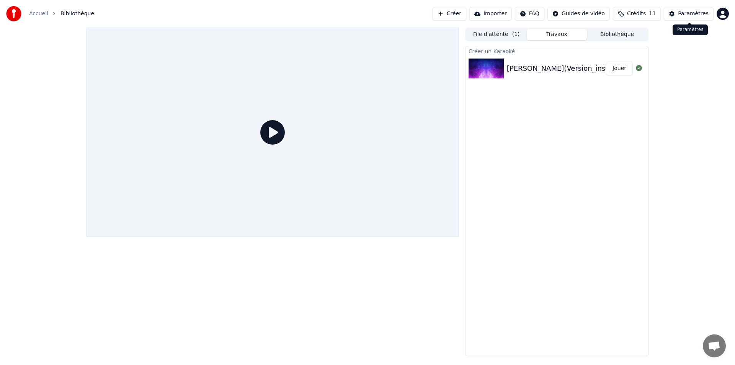
click at [684, 13] on div "Paramètres" at bounding box center [693, 14] width 31 height 8
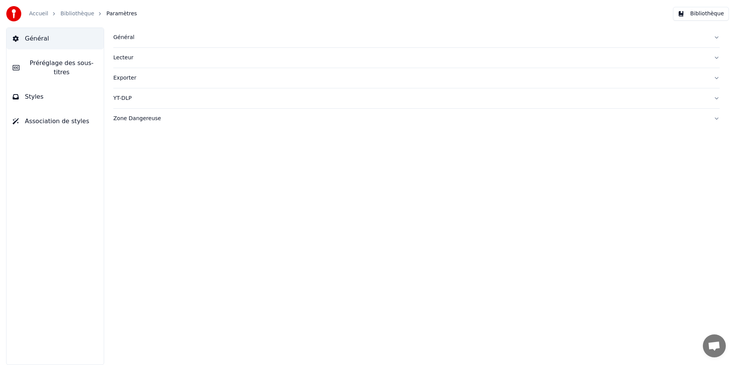
click at [122, 98] on div "YT-DLP" at bounding box center [410, 99] width 594 height 8
click at [33, 97] on span "Styles" at bounding box center [34, 96] width 19 height 9
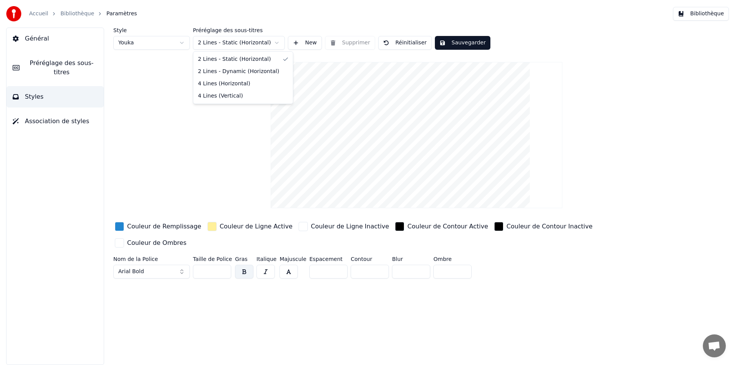
click at [275, 42] on html "Accueil Bibliothèque Paramètres Bibliothèque Général Préréglage des sous-titres…" at bounding box center [367, 182] width 735 height 365
click at [65, 69] on span "Préréglage des sous-titres" at bounding box center [62, 68] width 72 height 18
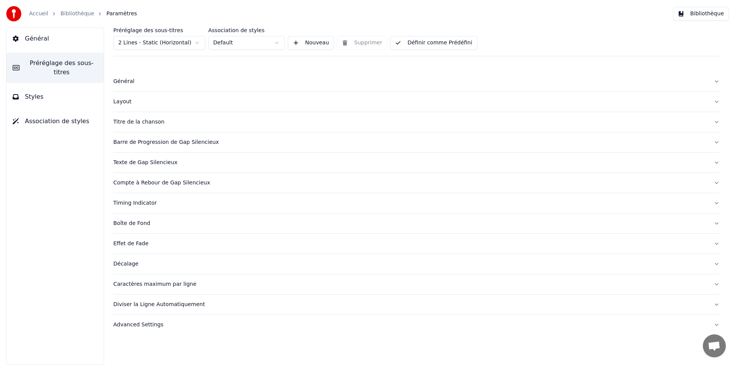
click at [42, 36] on span "Général" at bounding box center [37, 38] width 24 height 9
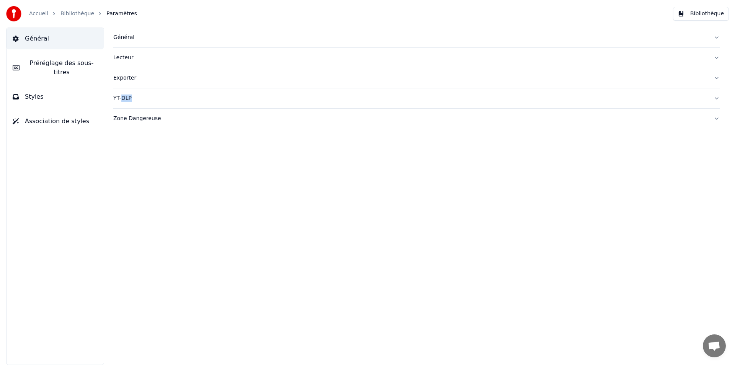
click at [122, 99] on div "YT-DLP" at bounding box center [410, 99] width 594 height 8
click at [125, 39] on div "Général" at bounding box center [410, 38] width 594 height 8
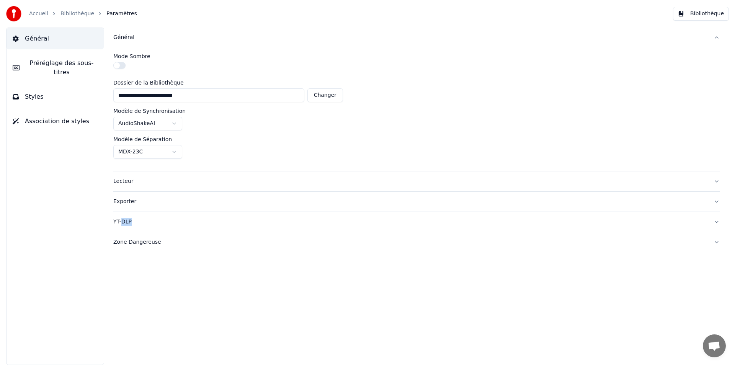
click at [173, 122] on html "**********" at bounding box center [367, 182] width 735 height 365
click at [34, 42] on span "Général" at bounding box center [37, 38] width 24 height 9
click at [79, 13] on link "Bibliothèque" at bounding box center [77, 14] width 34 height 8
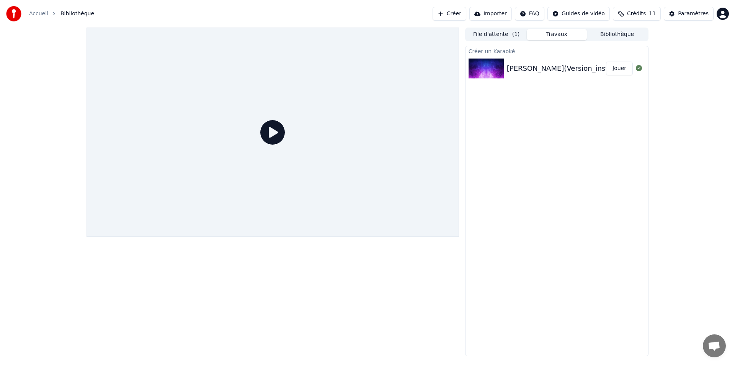
click at [525, 67] on div "[PERSON_NAME](Version_instrumentale)_17679" at bounding box center [589, 68] width 165 height 11
click at [539, 70] on div "[PERSON_NAME](Version_instrumentale)_17679" at bounding box center [589, 68] width 165 height 11
click at [616, 71] on button "Jouer" at bounding box center [619, 69] width 27 height 14
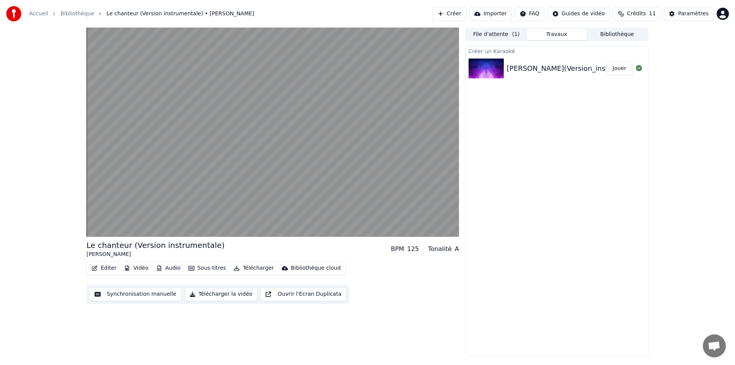
click at [142, 296] on button "Synchronisation manuelle" at bounding box center [136, 294] width 92 height 14
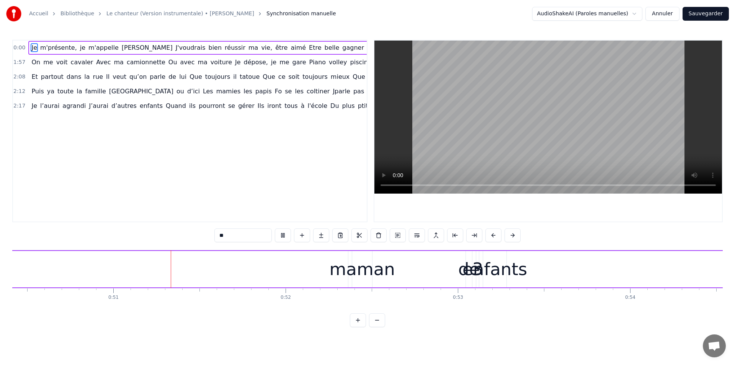
scroll to position [0, 8687]
click at [454, 158] on video at bounding box center [548, 117] width 348 height 153
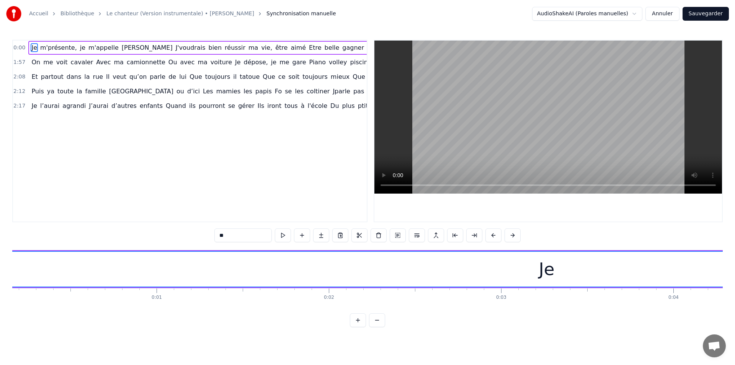
scroll to position [0, 0]
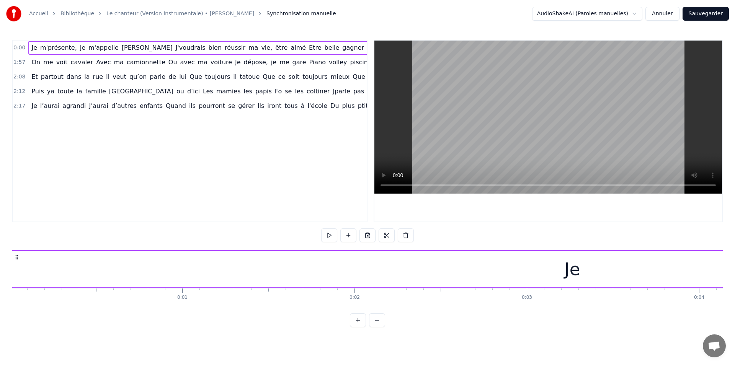
scroll to position [0, 3]
drag, startPoint x: 13, startPoint y: 268, endPoint x: 96, endPoint y: 266, distance: 83.1
click at [96, 266] on div "Je" at bounding box center [571, 269] width 1122 height 36
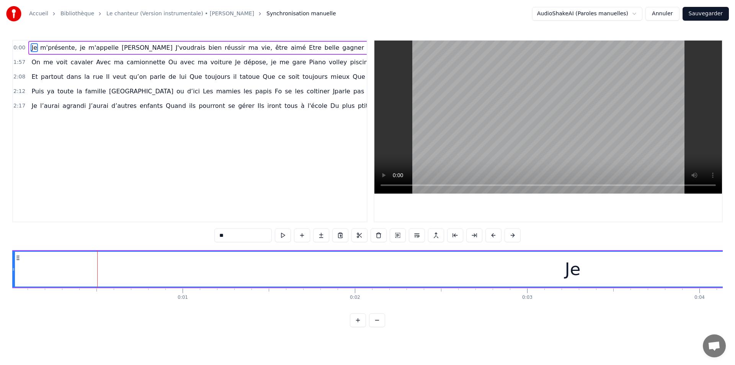
scroll to position [0, 7]
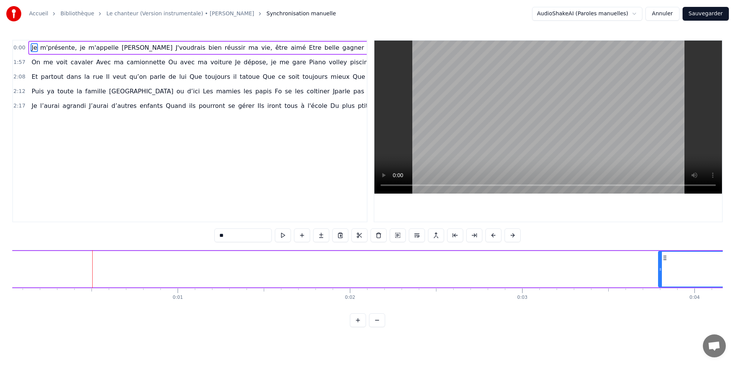
drag, startPoint x: 13, startPoint y: 270, endPoint x: 665, endPoint y: 278, distance: 651.9
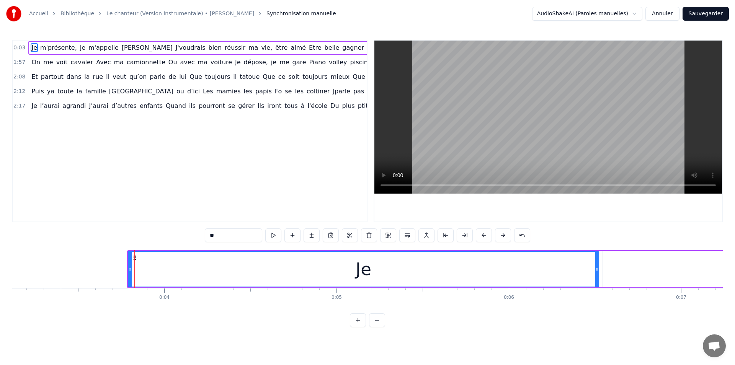
scroll to position [0, 509]
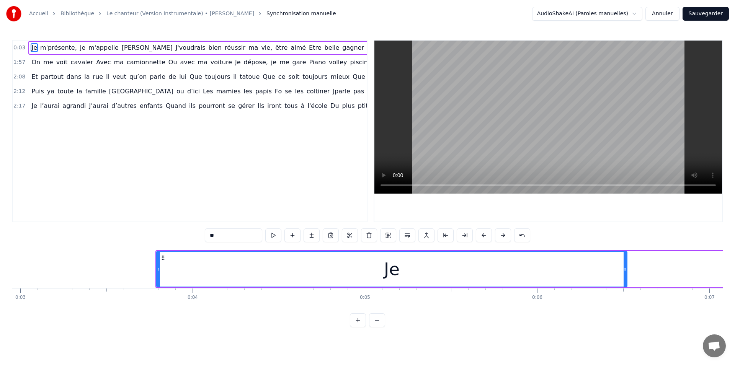
click at [156, 270] on div "Je" at bounding box center [391, 269] width 471 height 36
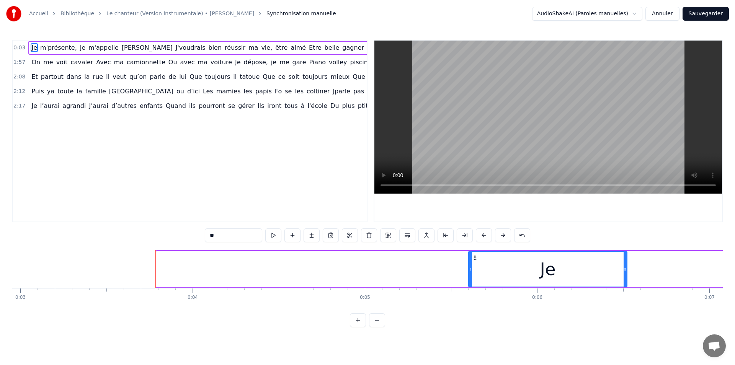
drag, startPoint x: 157, startPoint y: 270, endPoint x: 468, endPoint y: 275, distance: 310.9
click at [469, 275] on div at bounding box center [470, 269] width 3 height 35
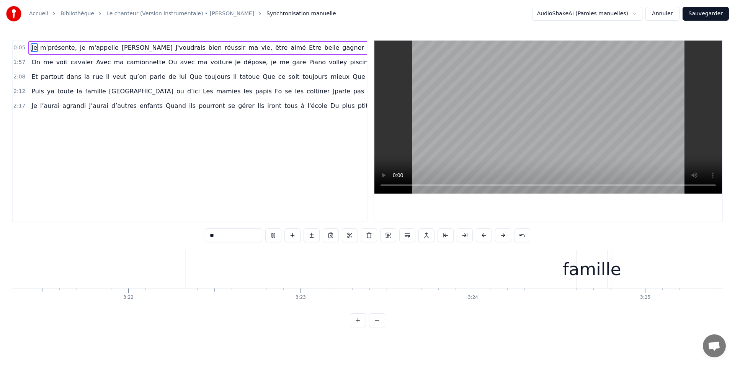
scroll to position [0, 34682]
click at [312, 127] on div "0:05 Je m'présente, je m'appelle [PERSON_NAME]voudrais bien réussir ma vie, êtr…" at bounding box center [189, 131] width 355 height 183
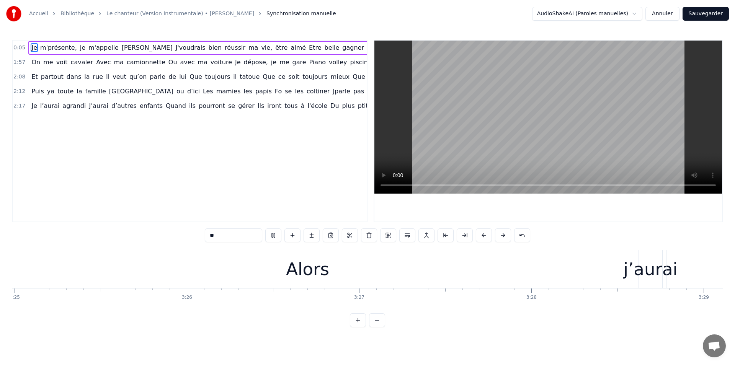
scroll to position [0, 35321]
